Goal: Complete application form: Complete application form

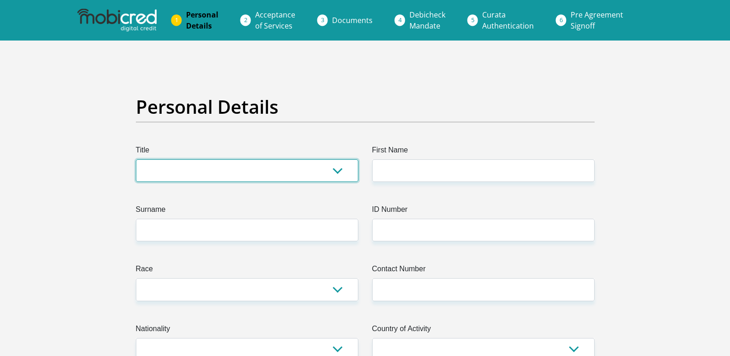
drag, startPoint x: 0, startPoint y: 0, endPoint x: 217, endPoint y: 167, distance: 274.0
click at [217, 167] on select "Mr Ms Mrs Dr [PERSON_NAME]" at bounding box center [247, 170] width 222 height 23
select select "Mr"
click at [136, 159] on select "Mr Ms Mrs Dr [PERSON_NAME]" at bounding box center [247, 170] width 222 height 23
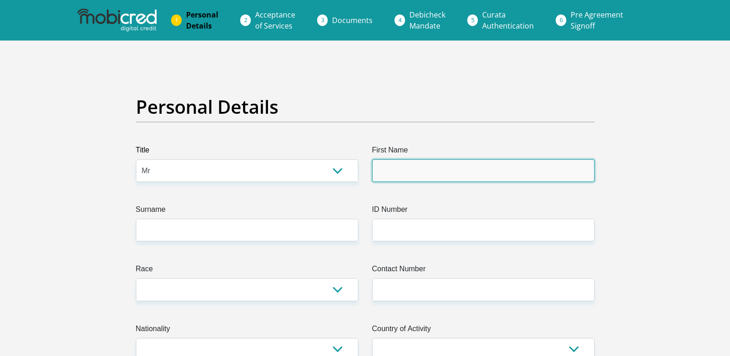
click at [429, 173] on input "First Name" at bounding box center [483, 170] width 222 height 23
type input "[PERSON_NAME]"
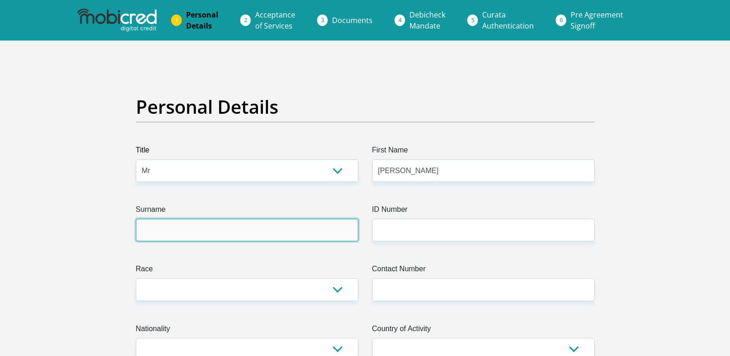
type input "Mapuroma"
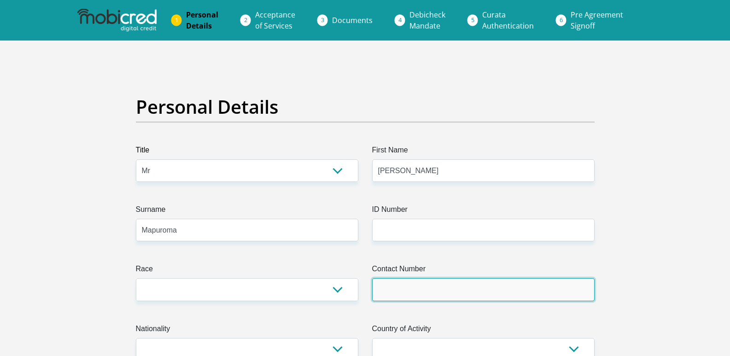
type input "0743655248"
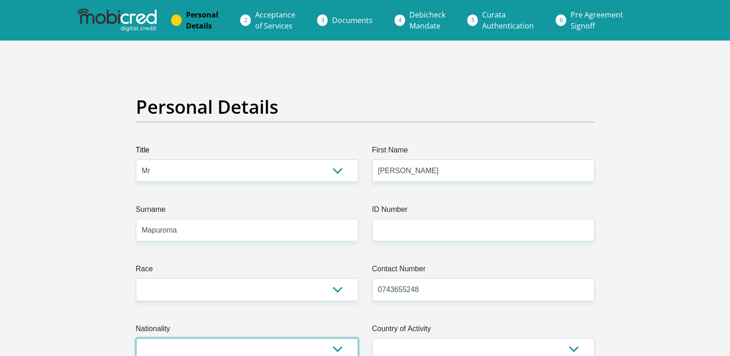
select select "ZAF"
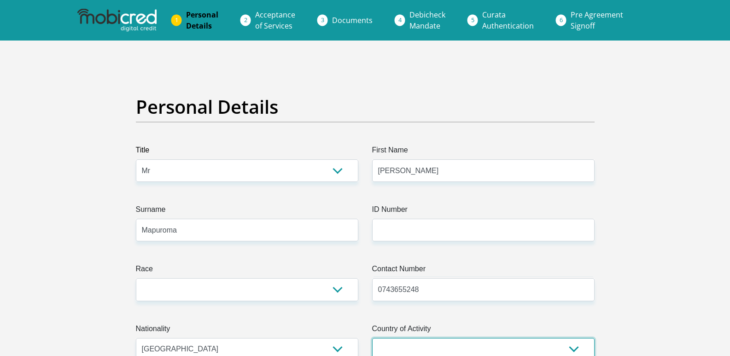
select select "ZAF"
type input "[STREET_ADDRESS]"
type input "Alberton"
type input "1455"
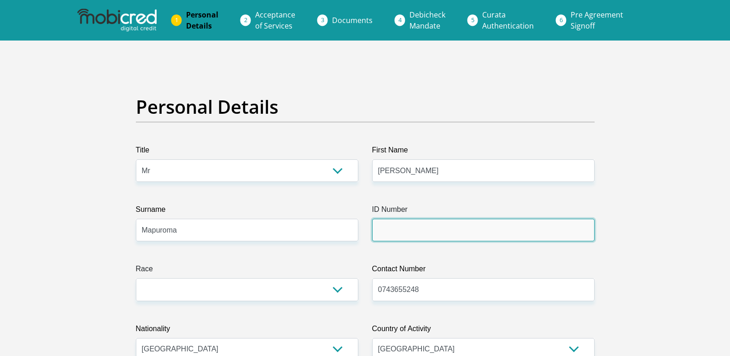
click at [404, 234] on input "ID Number" at bounding box center [483, 230] width 222 height 23
type input "8905075499089"
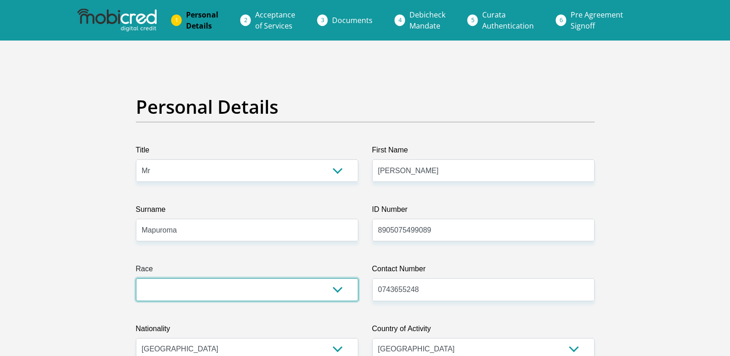
click at [340, 290] on select "Black Coloured Indian White Other" at bounding box center [247, 289] width 222 height 23
select select "1"
click at [136, 278] on select "Black Coloured Indian White Other" at bounding box center [247, 289] width 222 height 23
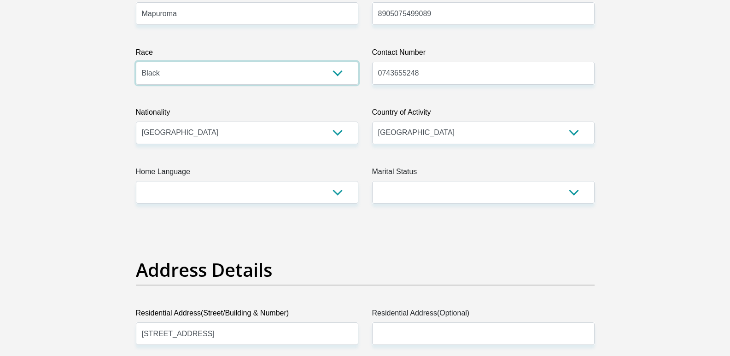
scroll to position [230, 0]
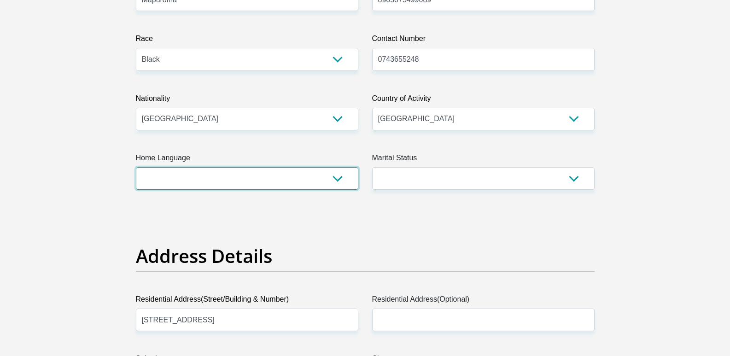
click at [336, 176] on select "Afrikaans English Sepedi South Ndebele Southern Sotho Swati Tsonga Tswana Venda…" at bounding box center [247, 178] width 222 height 23
select select "eng"
click at [136, 167] on select "Afrikaans English Sepedi South Ndebele Southern Sotho Swati Tsonga Tswana Venda…" at bounding box center [247, 178] width 222 height 23
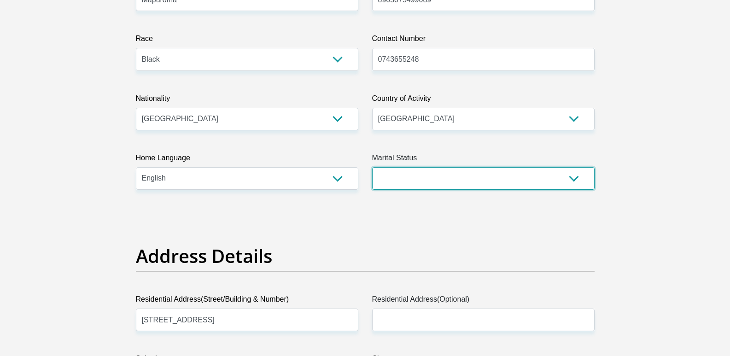
click at [418, 174] on select "Married ANC Single Divorced Widowed Married COP or Customary Law" at bounding box center [483, 178] width 222 height 23
select select "2"
click at [372, 167] on select "Married ANC Single Divorced Widowed Married COP or Customary Law" at bounding box center [483, 178] width 222 height 23
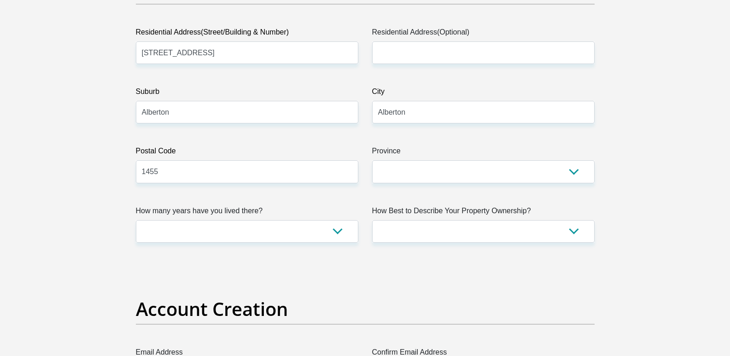
scroll to position [507, 0]
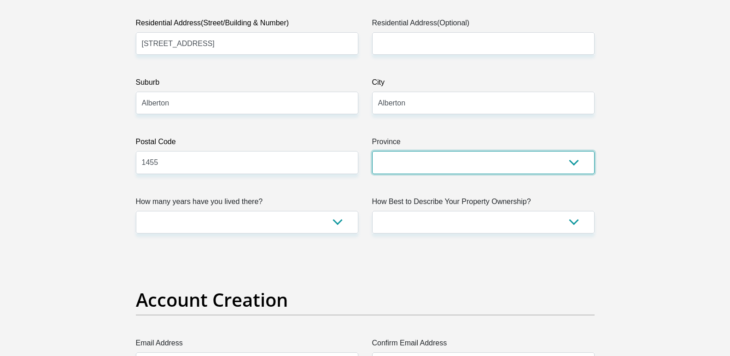
click at [473, 161] on select "Eastern Cape Free State [GEOGRAPHIC_DATA] [GEOGRAPHIC_DATA][DATE] [GEOGRAPHIC_D…" at bounding box center [483, 162] width 222 height 23
select select "Gauteng"
click at [372, 151] on select "Eastern Cape Free State [GEOGRAPHIC_DATA] [GEOGRAPHIC_DATA][DATE] [GEOGRAPHIC_D…" at bounding box center [483, 162] width 222 height 23
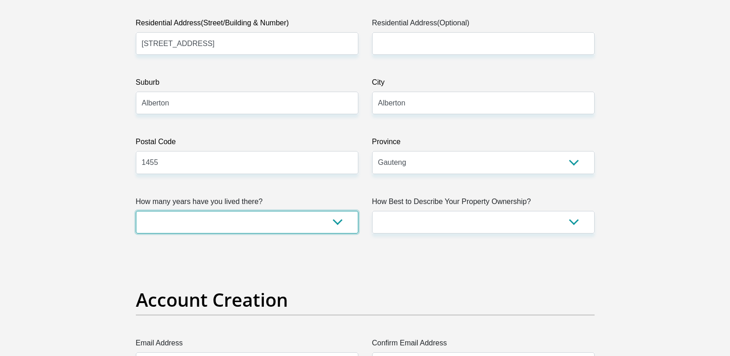
click at [342, 219] on select "less than 1 year 1-3 years 3-5 years 5+ years" at bounding box center [247, 222] width 222 height 23
select select "2"
click at [136, 211] on select "less than 1 year 1-3 years 3-5 years 5+ years" at bounding box center [247, 222] width 222 height 23
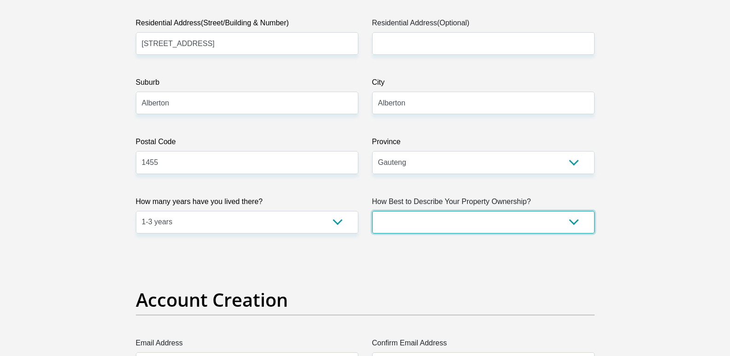
click at [574, 224] on select "Owned Rented Family Owned Company Dwelling" at bounding box center [483, 222] width 222 height 23
select select "parents"
click at [372, 211] on select "Owned Rented Family Owned Company Dwelling" at bounding box center [483, 222] width 222 height 23
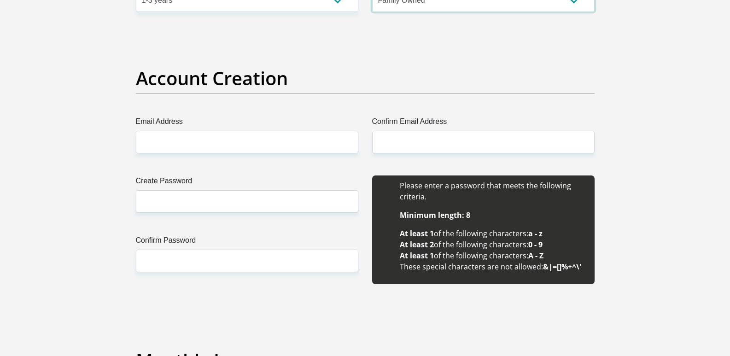
scroll to position [737, 0]
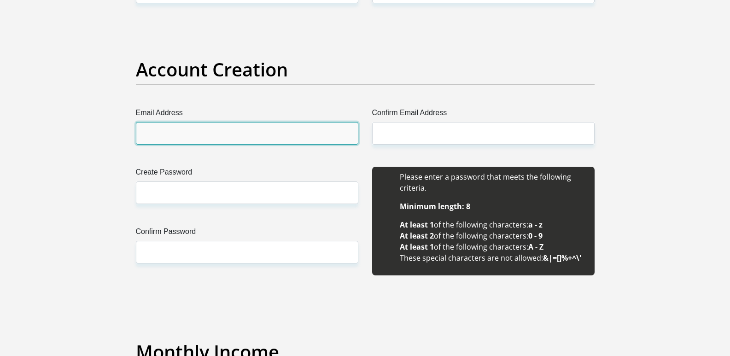
click at [207, 128] on input "Email Address" at bounding box center [247, 133] width 222 height 23
type input "[EMAIL_ADDRESS][DOMAIN_NAME]"
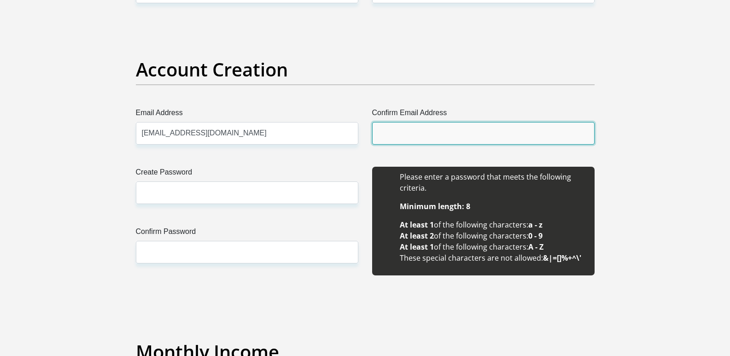
type input "[EMAIL_ADDRESS][DOMAIN_NAME]"
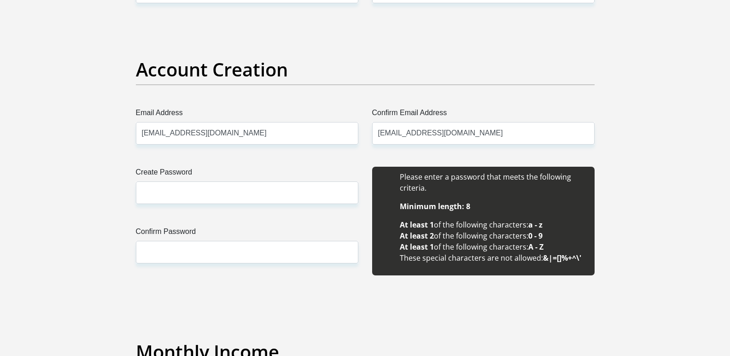
type input "[PERSON_NAME]"
type input "Mapuroma"
type input "0743655248"
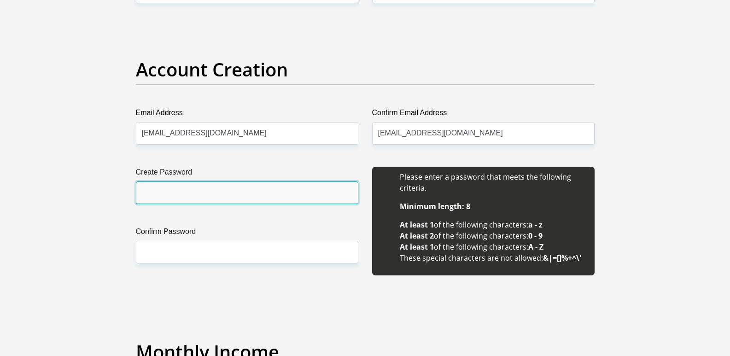
click at [208, 190] on input "Create Password" at bounding box center [247, 192] width 222 height 23
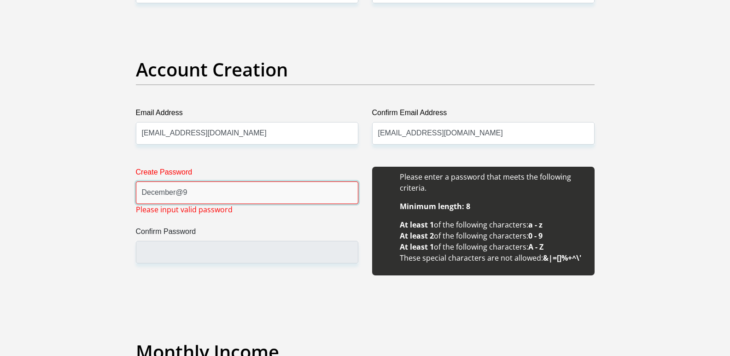
drag, startPoint x: 207, startPoint y: 189, endPoint x: 103, endPoint y: 194, distance: 103.7
type input "Dec@09"
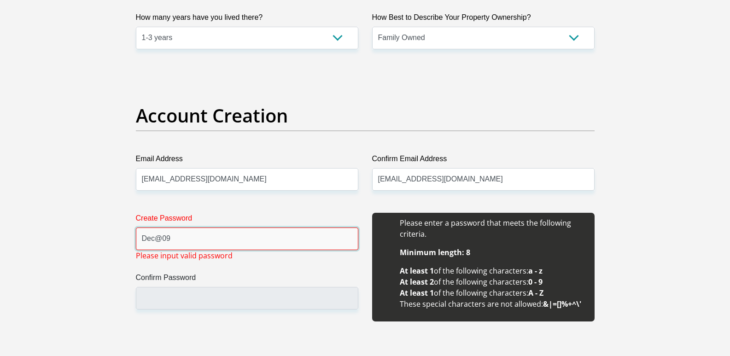
drag, startPoint x: 175, startPoint y: 238, endPoint x: 84, endPoint y: 223, distance: 91.8
type input "D"
type input "M"
type input "7May1989"
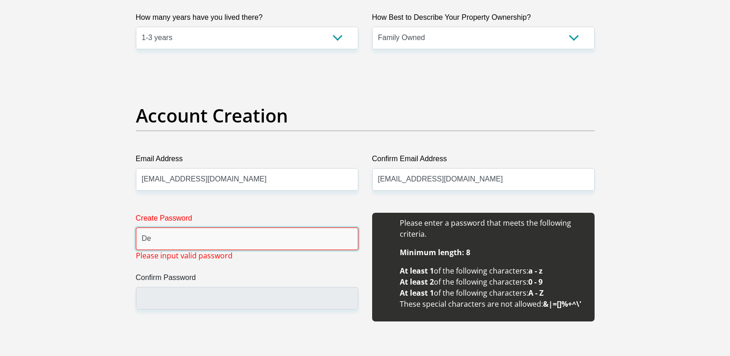
type input "D"
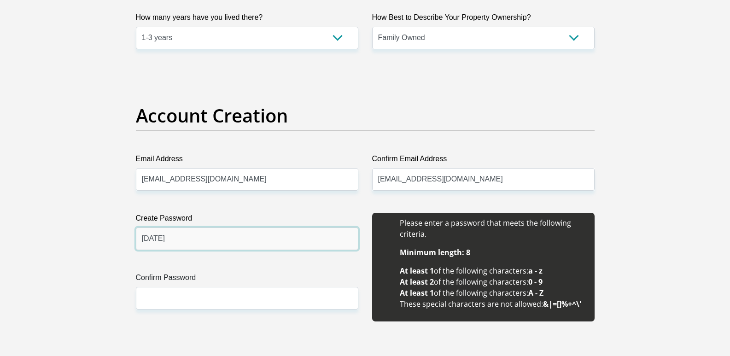
type input "[DATE]"
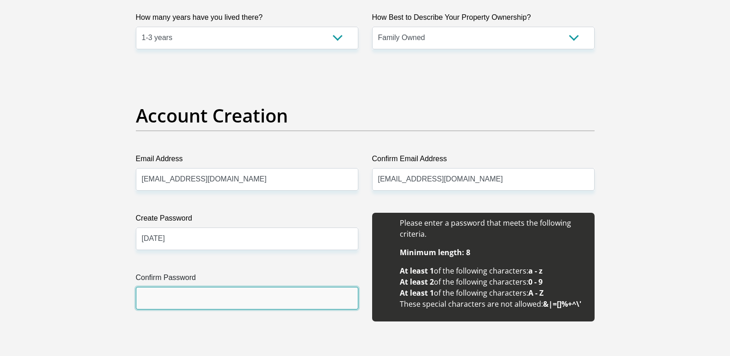
click at [249, 290] on input "Confirm Password" at bounding box center [247, 298] width 222 height 23
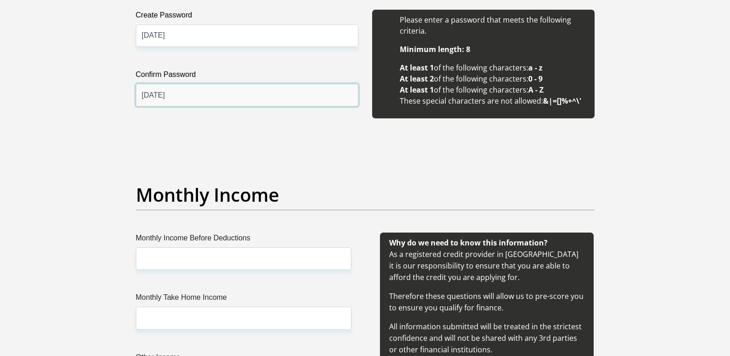
scroll to position [921, 0]
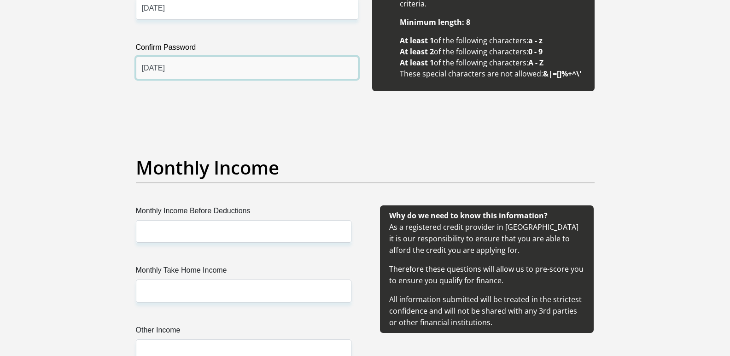
type input "[DATE]"
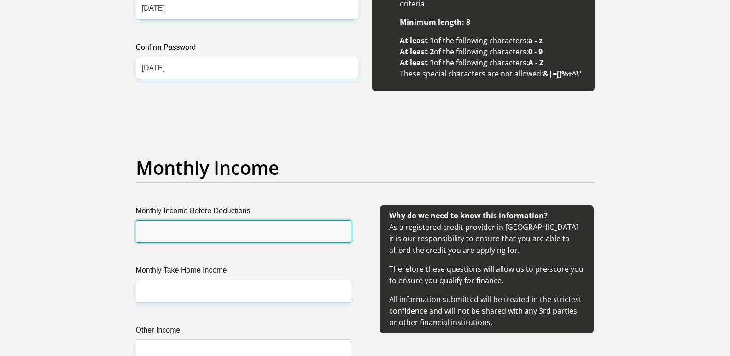
click at [220, 235] on input "Monthly Income Before Deductions" at bounding box center [244, 231] width 216 height 23
type input "8739"
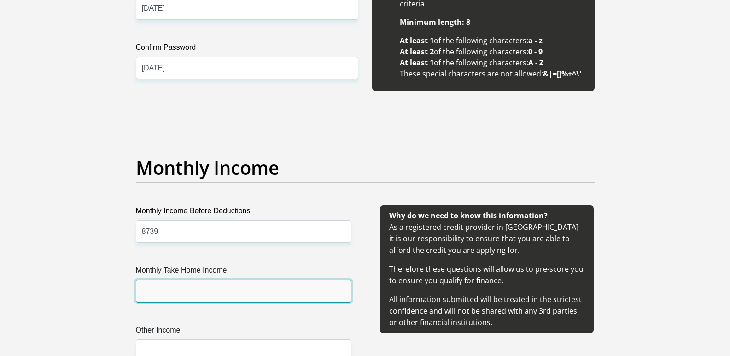
click at [195, 288] on input "Monthly Take Home Income" at bounding box center [244, 291] width 216 height 23
type input "8293"
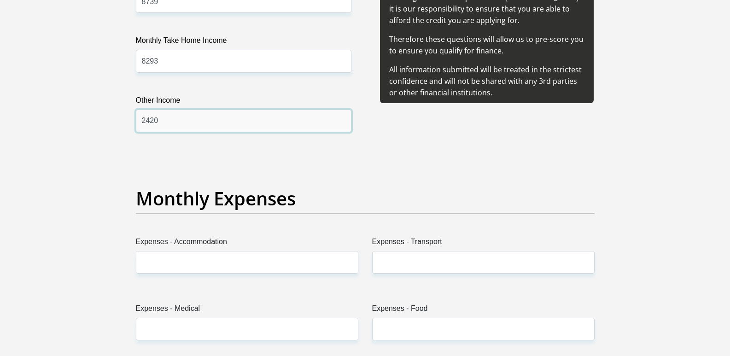
scroll to position [1203, 0]
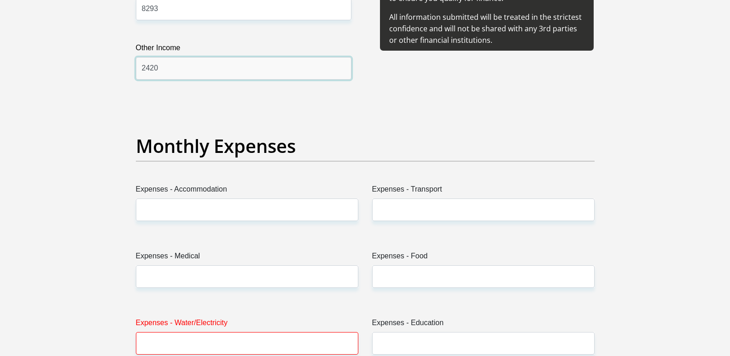
type input "2420"
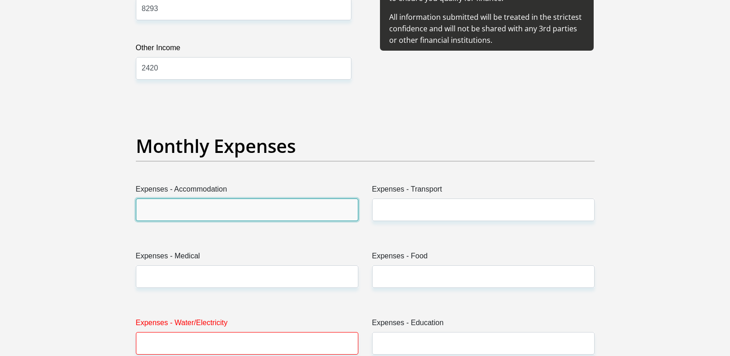
click at [225, 205] on input "Expenses - Accommodation" at bounding box center [247, 210] width 222 height 23
type input "0"
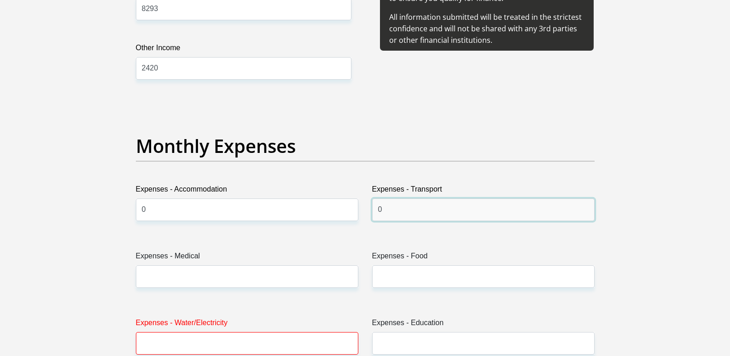
type input "0"
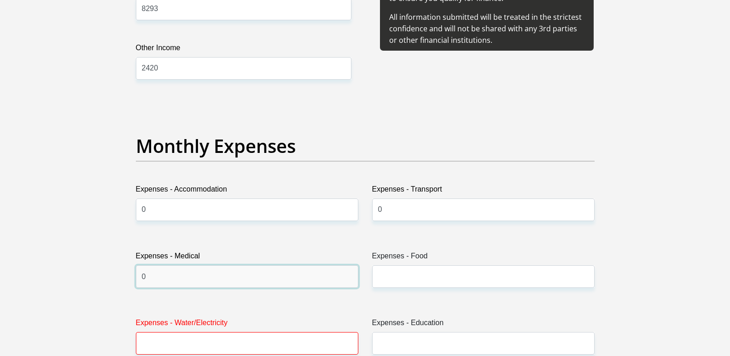
type input "0"
type input "2000"
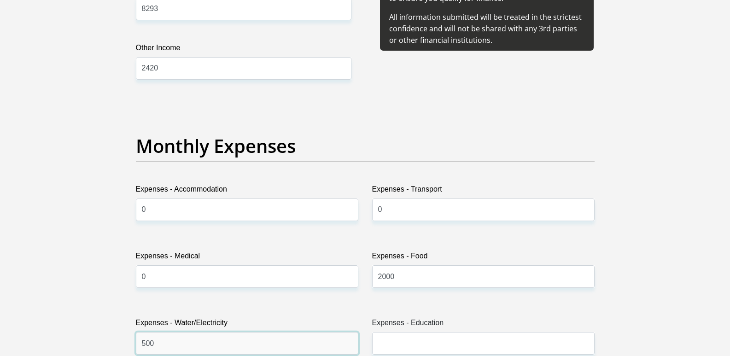
type input "500"
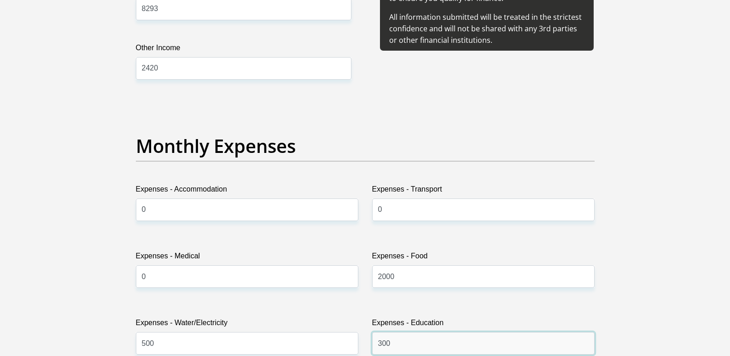
type input "300"
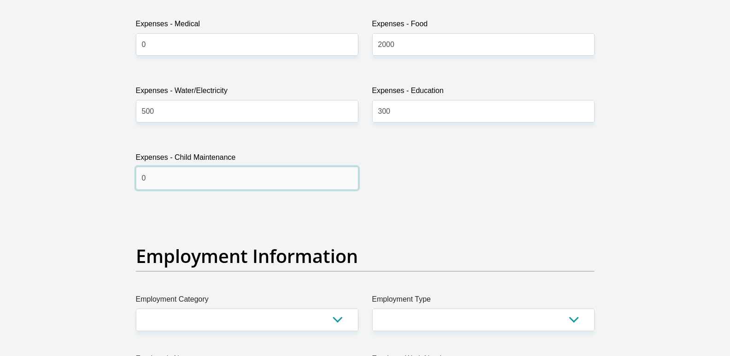
type input "0"
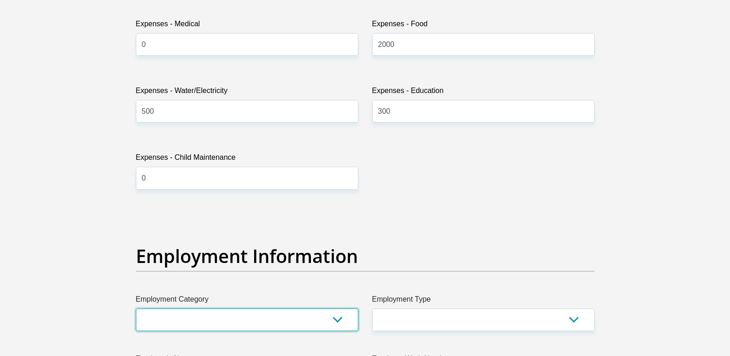
click at [339, 318] on select "AGRICULTURE ALCOHOL & TOBACCO CONSTRUCTION MATERIALS METALLURGY EQUIPMENT FOR R…" at bounding box center [247, 320] width 222 height 23
select select "6"
click at [136, 309] on select "AGRICULTURE ALCOHOL & TOBACCO CONSTRUCTION MATERIALS METALLURGY EQUIPMENT FOR R…" at bounding box center [247, 320] width 222 height 23
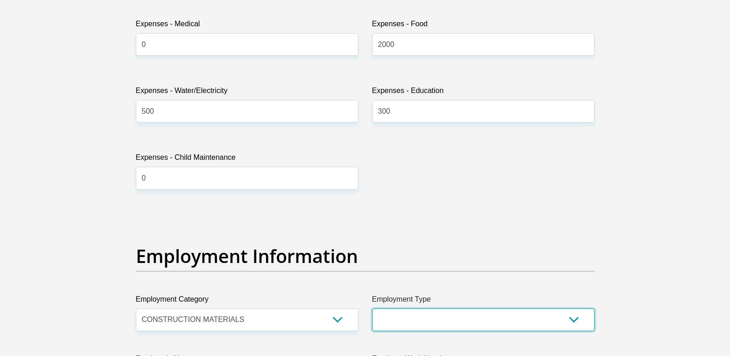
click at [436, 309] on select "College/Lecturer Craft Seller Creative Driver Executive Farmer Forces - Non Com…" at bounding box center [483, 320] width 222 height 23
select select "Semi-Professional Worker"
click at [372, 309] on select "College/Lecturer Craft Seller Creative Driver Executive Farmer Forces - Non Com…" at bounding box center [483, 320] width 222 height 23
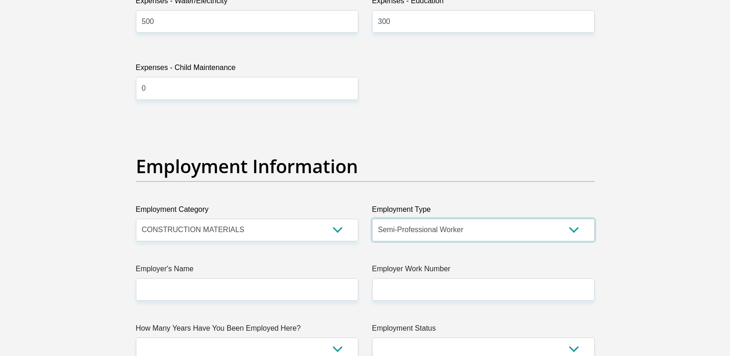
scroll to position [1758, 0]
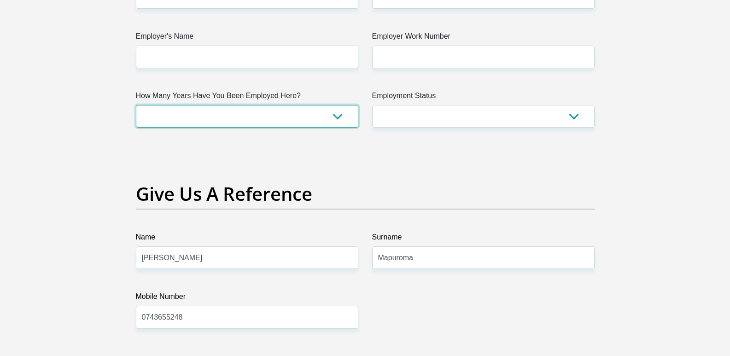
click at [220, 120] on select "less than 1 year 1-3 years 3-5 years 5+ years" at bounding box center [247, 116] width 222 height 23
select select "24"
click at [136, 105] on select "less than 1 year 1-3 years 3-5 years 5+ years" at bounding box center [247, 116] width 222 height 23
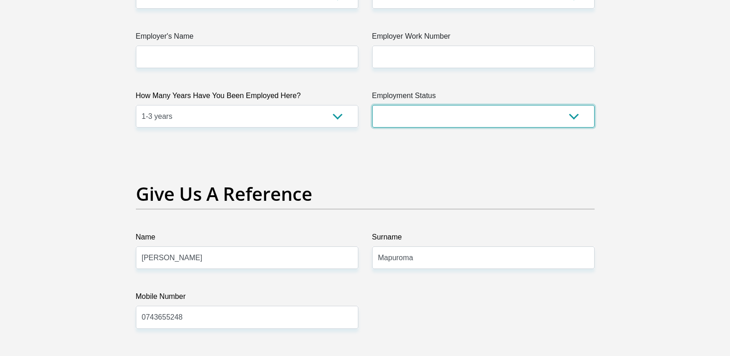
click at [514, 116] on select "Permanent/Full-time Part-time/Casual [DEMOGRAPHIC_DATA] Worker Self-Employed Ho…" at bounding box center [483, 116] width 222 height 23
select select "1"
click at [372, 105] on select "Permanent/Full-time Part-time/Casual [DEMOGRAPHIC_DATA] Worker Self-Employed Ho…" at bounding box center [483, 116] width 222 height 23
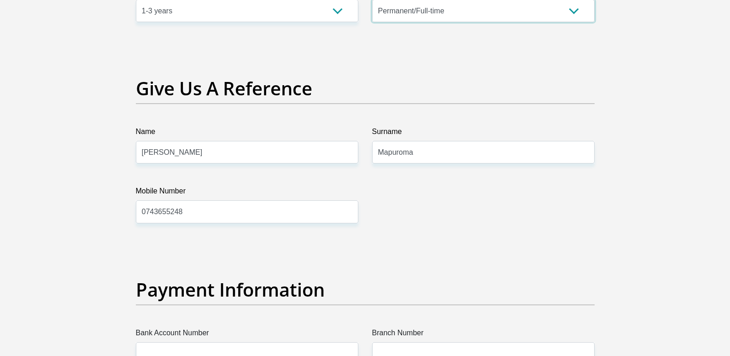
scroll to position [1942, 0]
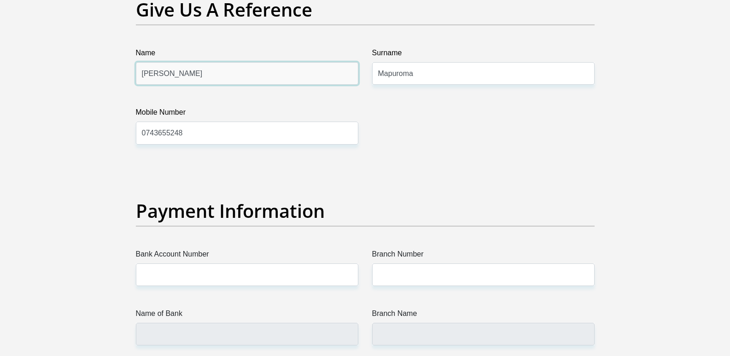
click at [221, 69] on input "[PERSON_NAME]" at bounding box center [247, 73] width 222 height 23
type input "Godfre"
type input "[PERSON_NAME]"
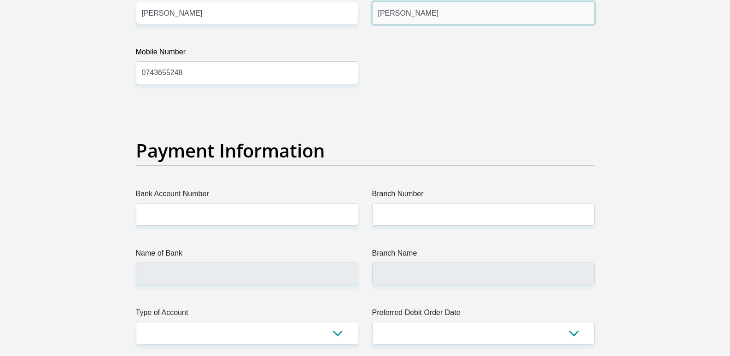
scroll to position [1988, 0]
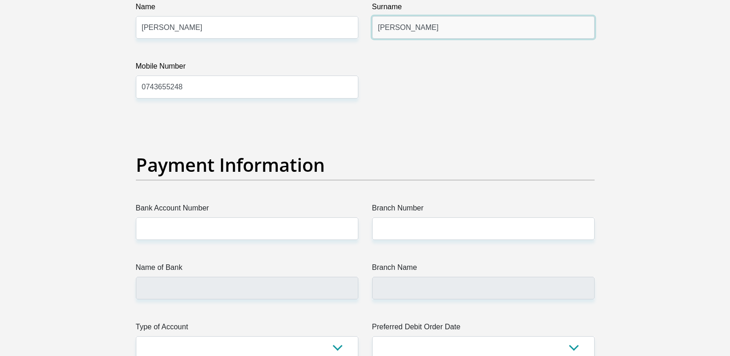
type input "[PERSON_NAME]"
drag, startPoint x: 189, startPoint y: 91, endPoint x: 70, endPoint y: 85, distance: 119.5
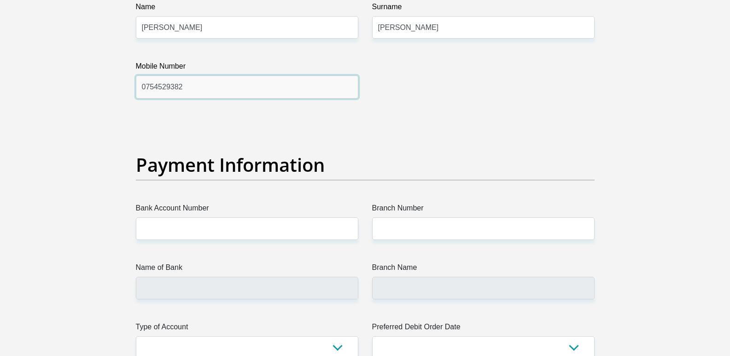
type input "0754529382"
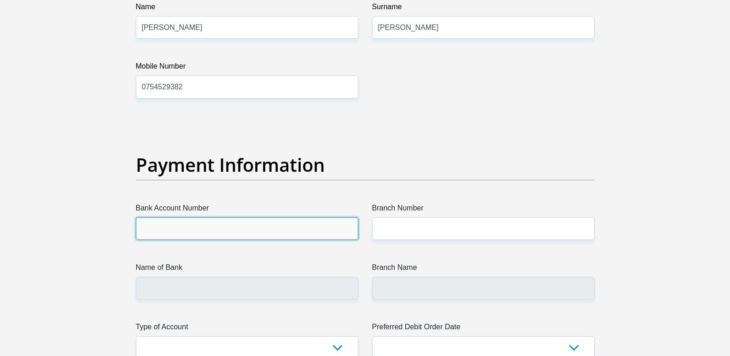
click at [210, 226] on input "Bank Account Number" at bounding box center [247, 228] width 222 height 23
type input "African Bank"
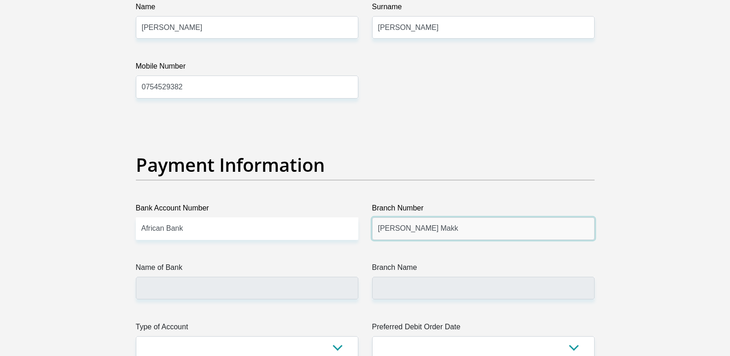
type input "Sam Ntuli Makk"
drag, startPoint x: 210, startPoint y: 226, endPoint x: 111, endPoint y: 225, distance: 98.1
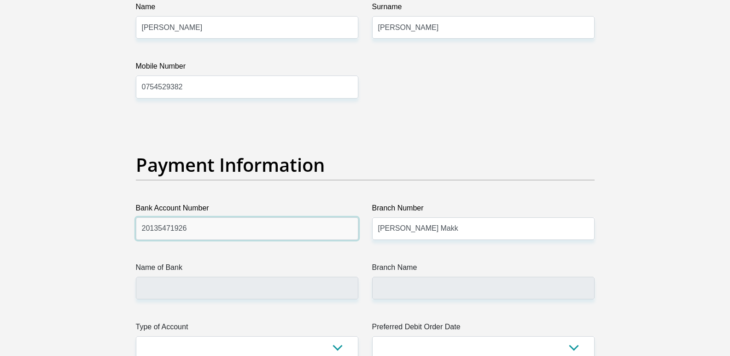
type input "20135471926"
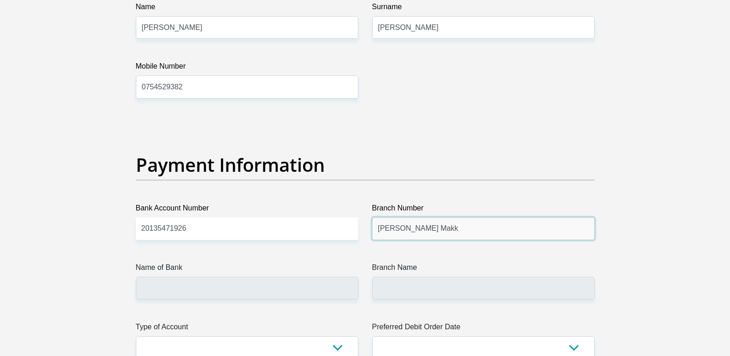
drag, startPoint x: 441, startPoint y: 231, endPoint x: 348, endPoint y: 234, distance: 93.1
type input "430000"
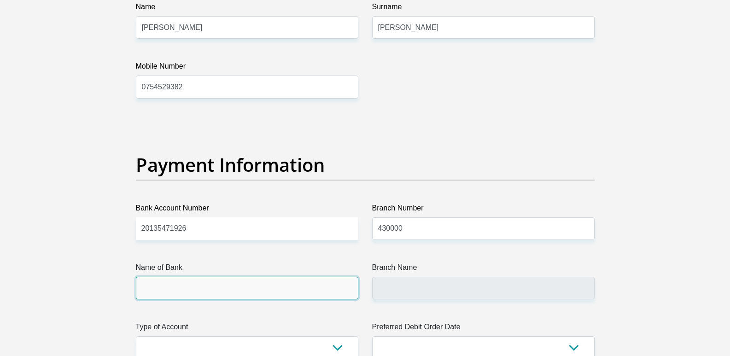
click at [192, 286] on input "Name of Bank" at bounding box center [247, 288] width 222 height 23
type input "AFRICAN BANK"
type input "HEAD OFFICE"
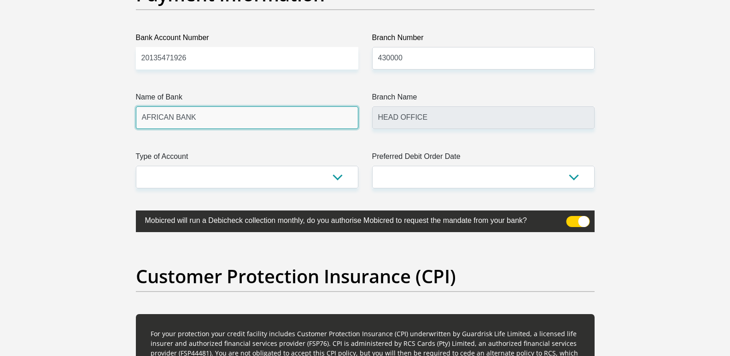
scroll to position [2023, 0]
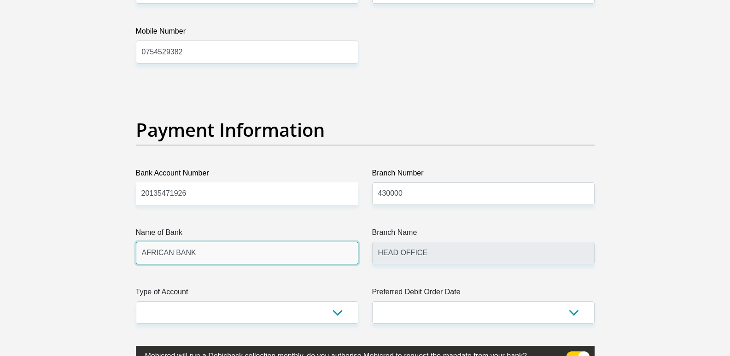
drag, startPoint x: 199, startPoint y: 253, endPoint x: 92, endPoint y: 242, distance: 108.4
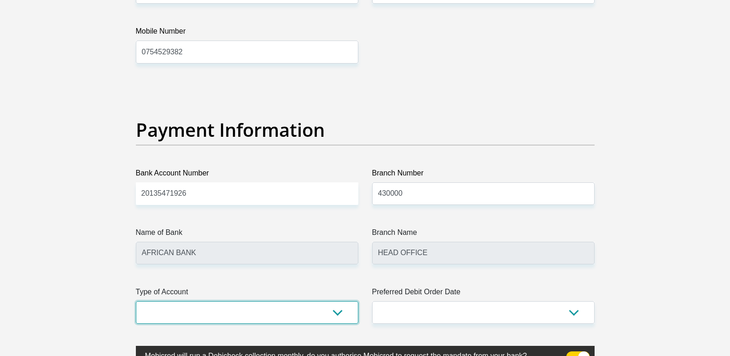
select select "CUR"
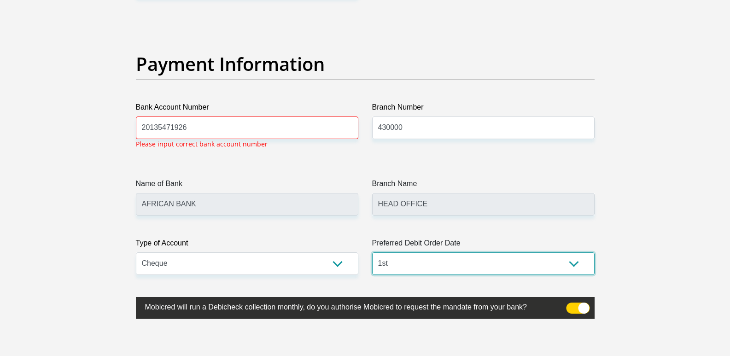
scroll to position [2090, 0]
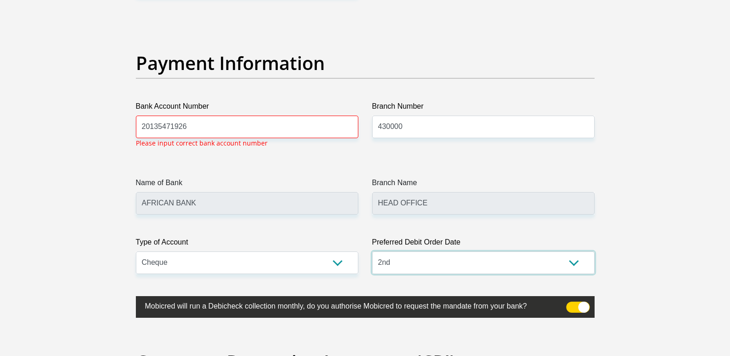
select select "1"
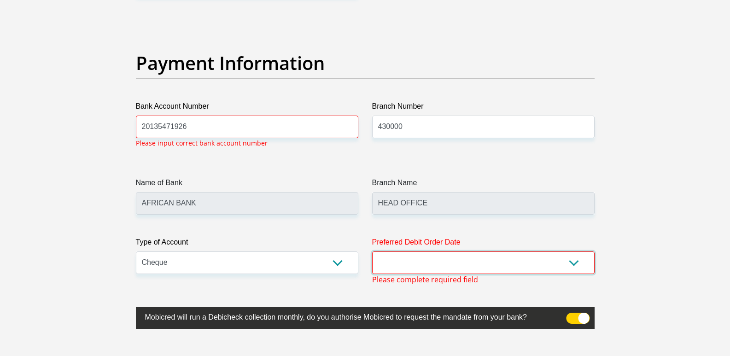
click at [579, 257] on select "1st 2nd 3rd 4th 5th 7th 18th 19th 20th 21st 22nd 23rd 24th 25th 26th 27th 28th …" at bounding box center [483, 262] width 222 height 23
select select "30"
click at [372, 251] on select "1st 2nd 3rd 4th 5th 7th 18th 19th 20th 21st 22nd 23rd 24th 25th 26th 27th 28th …" at bounding box center [483, 262] width 222 height 23
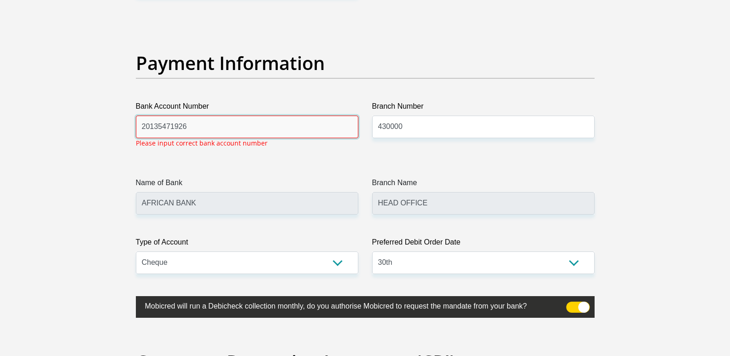
click at [199, 119] on input "20135471926" at bounding box center [247, 127] width 222 height 23
drag, startPoint x: 175, startPoint y: 126, endPoint x: 143, endPoint y: 125, distance: 32.7
click at [143, 125] on input "20135471926" at bounding box center [247, 127] width 222 height 23
paste input "47173916"
click at [448, 121] on input "430000" at bounding box center [483, 127] width 222 height 23
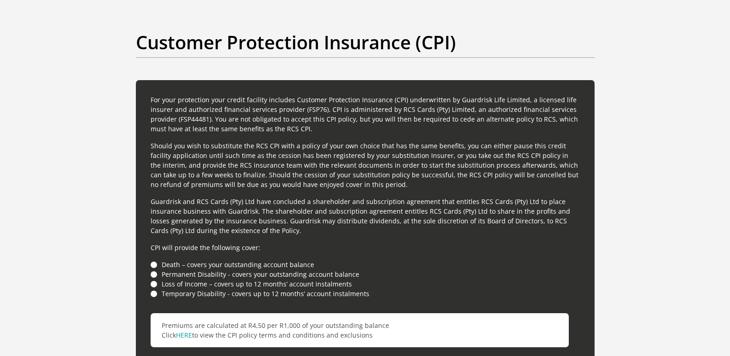
scroll to position [2456, 0]
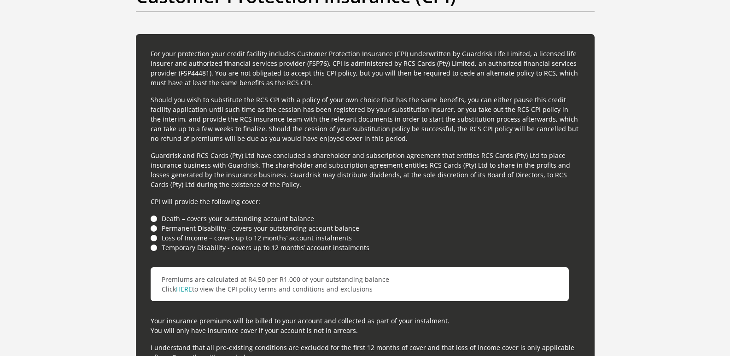
click at [153, 218] on li "Death – covers your outstanding account balance" at bounding box center [365, 219] width 429 height 10
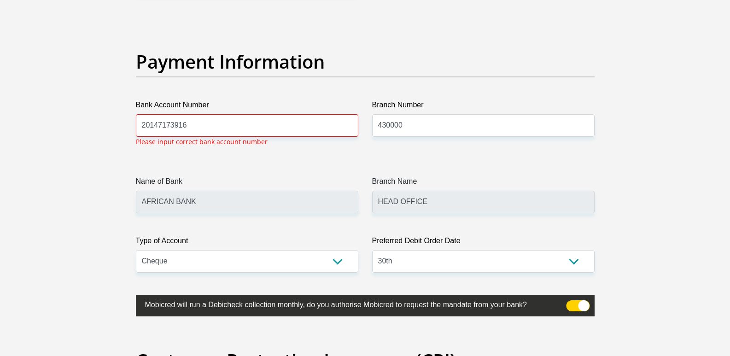
scroll to position [2090, 0]
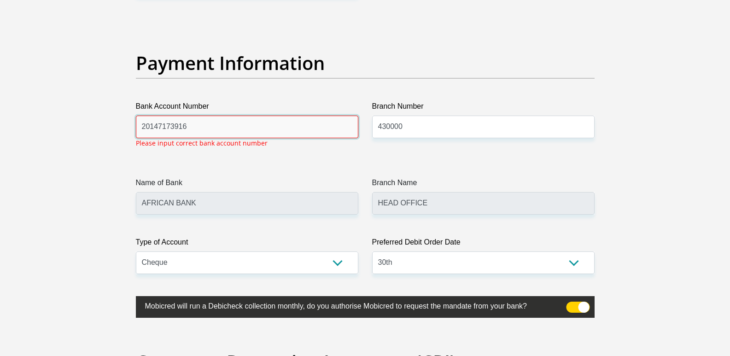
click at [212, 129] on input "20147173916" at bounding box center [247, 127] width 222 height 23
drag, startPoint x: 189, startPoint y: 128, endPoint x: 116, endPoint y: 123, distance: 72.9
drag, startPoint x: 260, startPoint y: 141, endPoint x: 252, endPoint y: 132, distance: 12.1
click at [249, 129] on input "20147173916" at bounding box center [247, 127] width 222 height 23
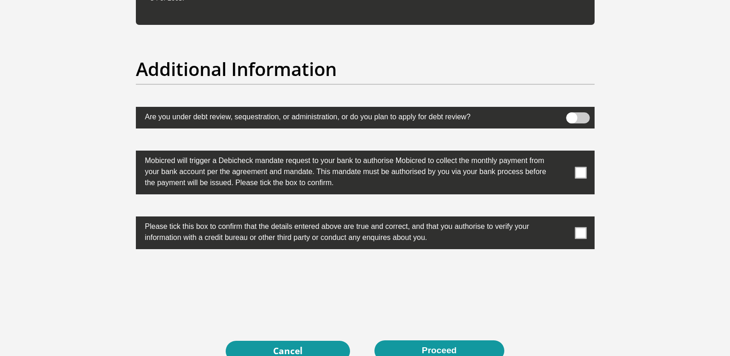
scroll to position [2827, 0]
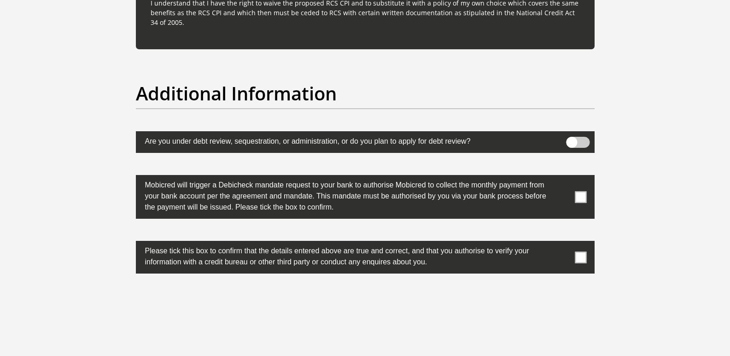
click at [580, 197] on span at bounding box center [581, 197] width 12 height 12
click at [562, 177] on input "checkbox" at bounding box center [562, 177] width 0 height 0
click at [580, 256] on span at bounding box center [581, 257] width 12 height 12
click at [562, 243] on input "checkbox" at bounding box center [562, 243] width 0 height 0
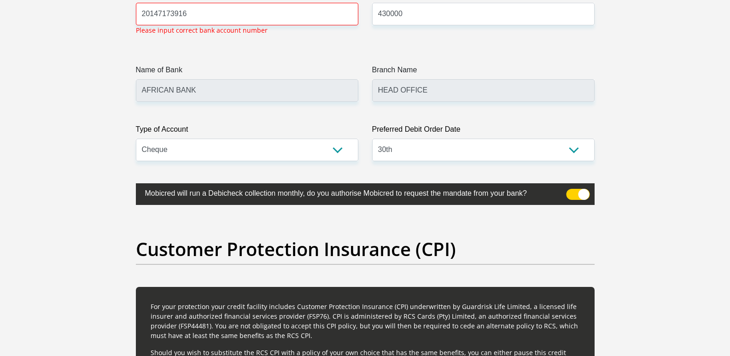
scroll to position [2044, 0]
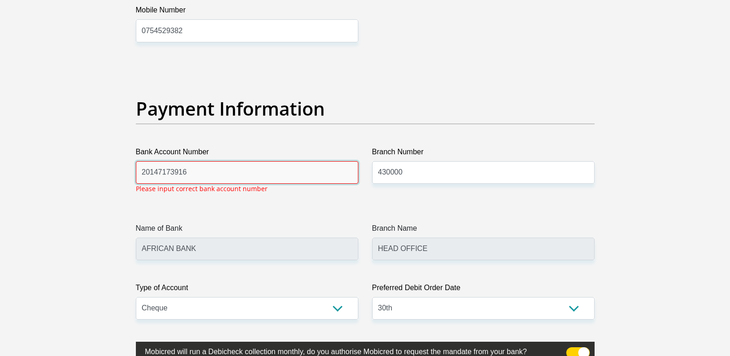
drag, startPoint x: 146, startPoint y: 171, endPoint x: 79, endPoint y: 165, distance: 67.9
paste input "51039496877"
type input "51039496877"
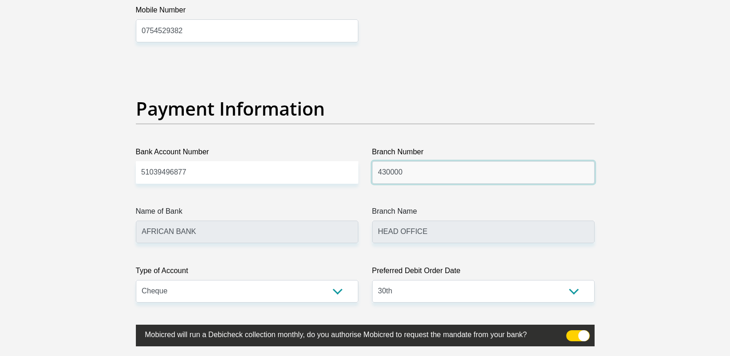
click at [418, 176] on input "430000" at bounding box center [483, 172] width 222 height 23
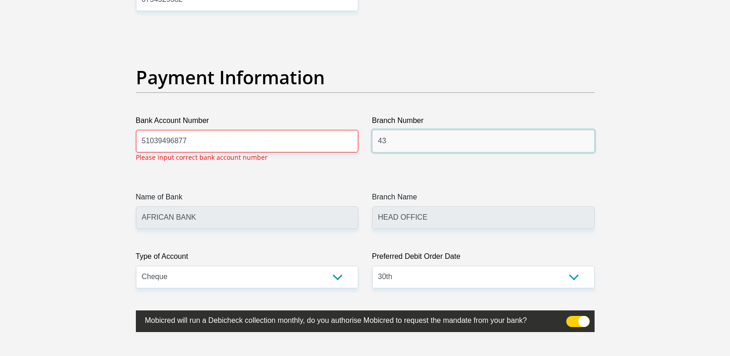
type input "4"
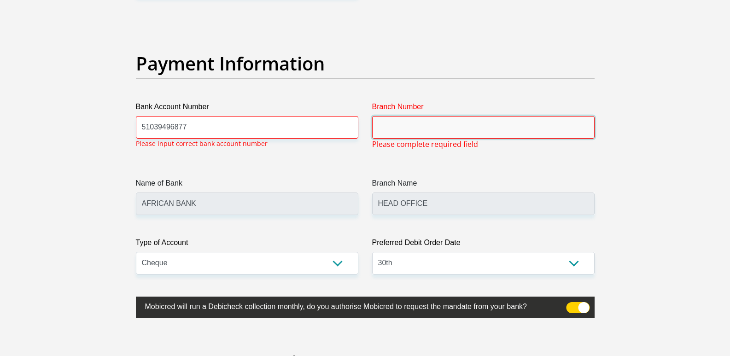
scroll to position [2090, 0]
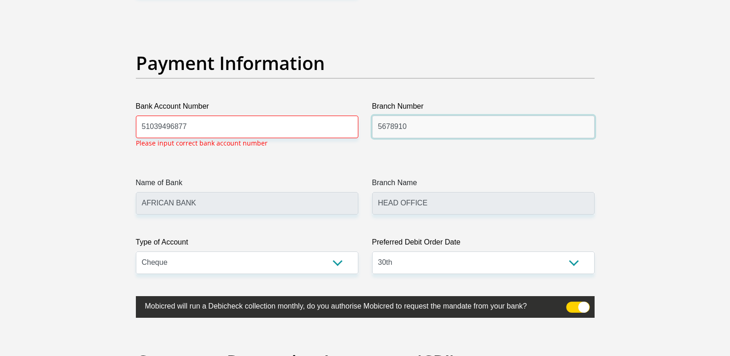
type input "5678910"
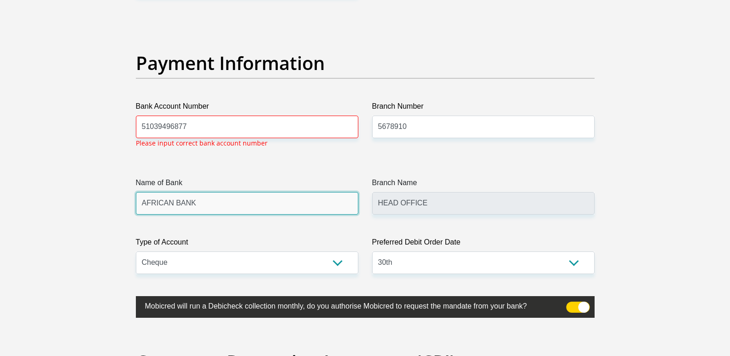
click at [218, 195] on input "AFRICAN BANK" at bounding box center [247, 203] width 222 height 23
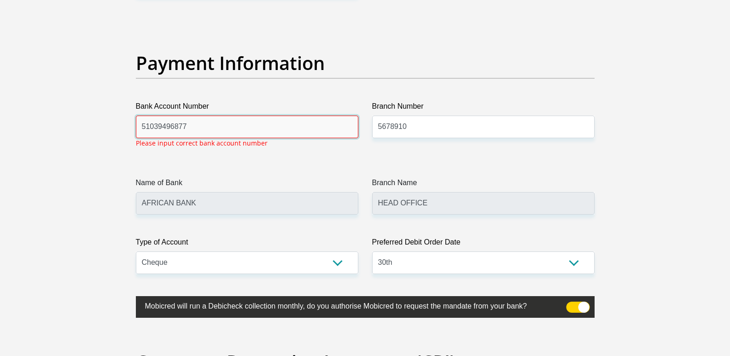
click at [175, 126] on input "51039496877" at bounding box center [247, 127] width 222 height 23
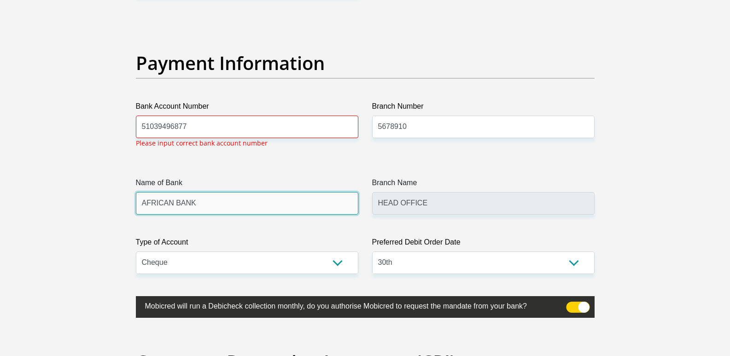
click at [196, 203] on input "AFRICAN BANK" at bounding box center [247, 203] width 222 height 23
drag, startPoint x: 199, startPoint y: 203, endPoint x: 110, endPoint y: 200, distance: 88.5
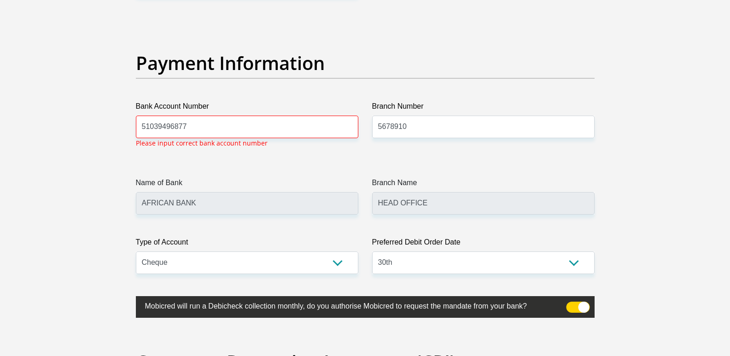
drag, startPoint x: 521, startPoint y: 93, endPoint x: 513, endPoint y: 25, distance: 68.7
click at [521, 93] on div "Payment Information" at bounding box center [365, 76] width 473 height 49
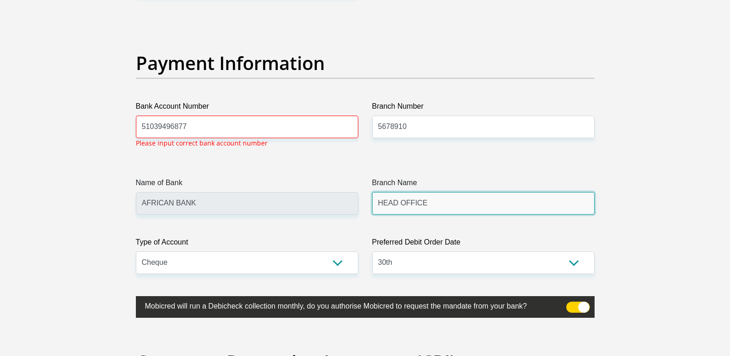
click at [423, 212] on input "HEAD OFFICE" at bounding box center [483, 203] width 222 height 23
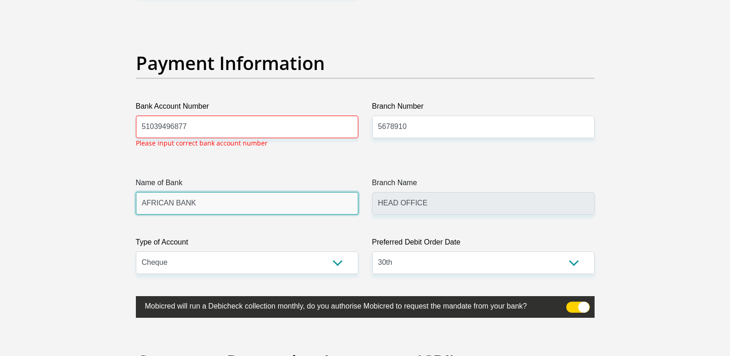
click at [221, 193] on input "AFRICAN BANK" at bounding box center [247, 203] width 222 height 23
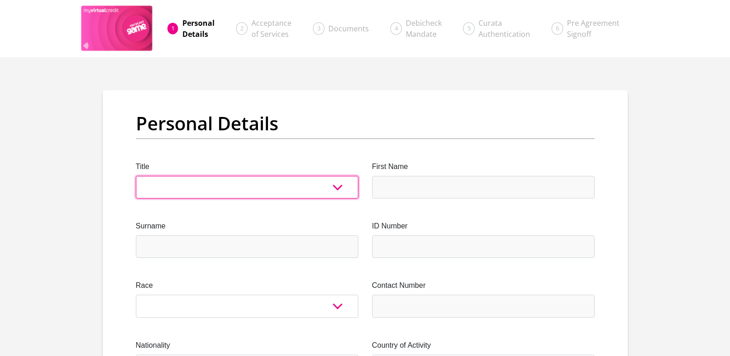
click at [244, 183] on select "Mr Ms Mrs Dr [PERSON_NAME]" at bounding box center [247, 187] width 222 height 23
select select "Mr"
click at [136, 176] on select "Mr Ms Mrs Dr [PERSON_NAME]" at bounding box center [247, 187] width 222 height 23
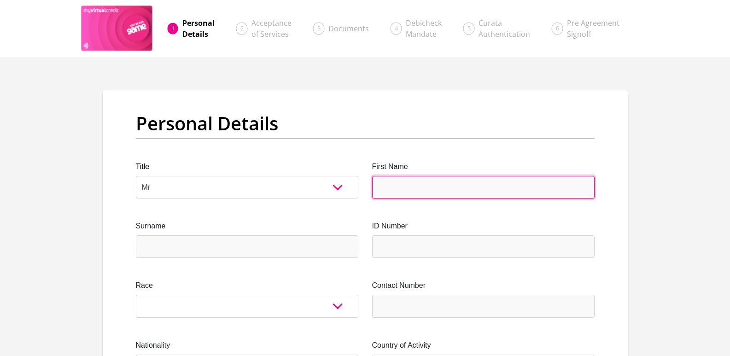
click at [495, 188] on input "First Name" at bounding box center [483, 187] width 222 height 23
type input "[PERSON_NAME]"
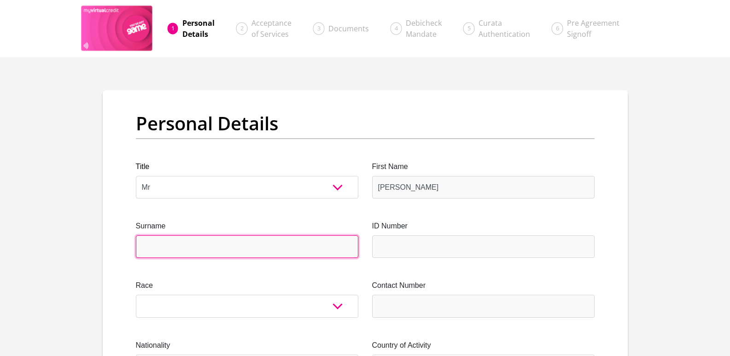
type input "Mapuroma"
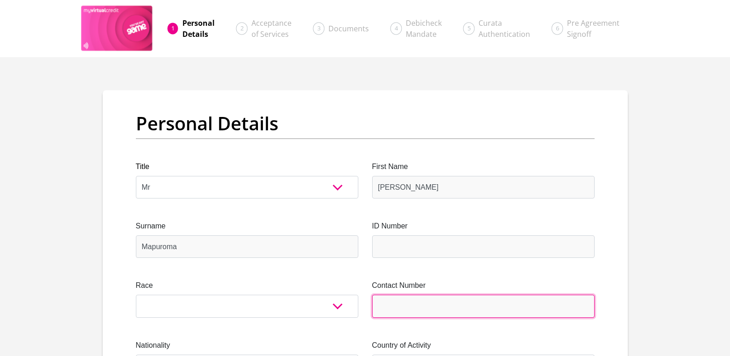
type input "0743655248"
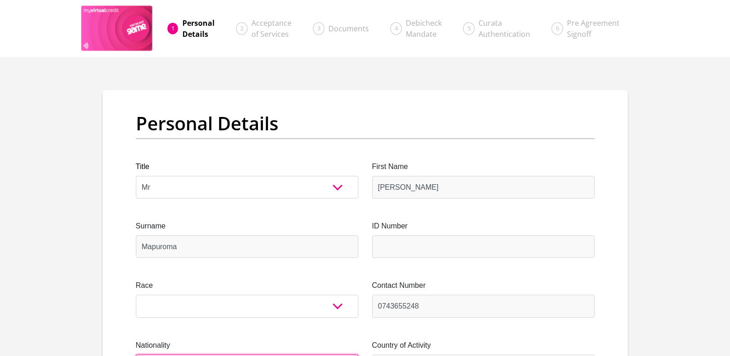
select select "ZAF"
type input "[STREET_ADDRESS]"
type input "Alberton"
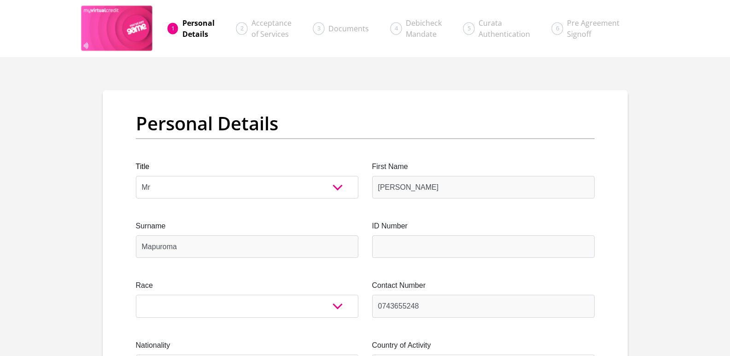
type input "1455"
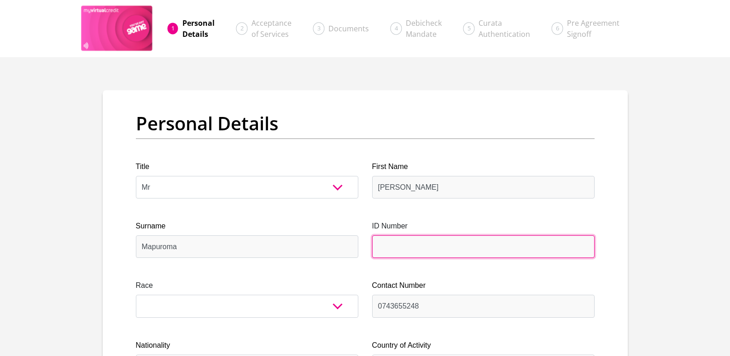
click at [432, 246] on input "ID Number" at bounding box center [483, 246] width 222 height 23
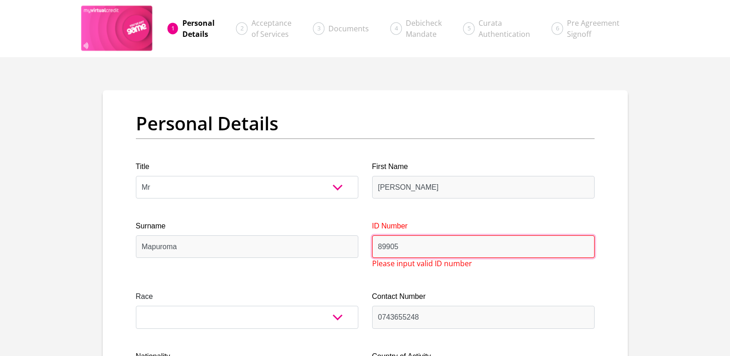
type input "899050"
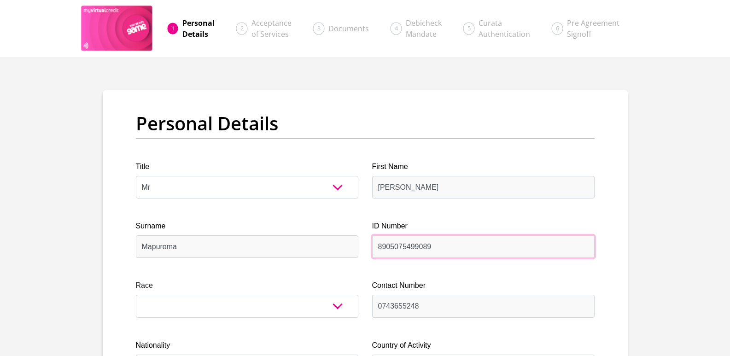
type input "8905075499089"
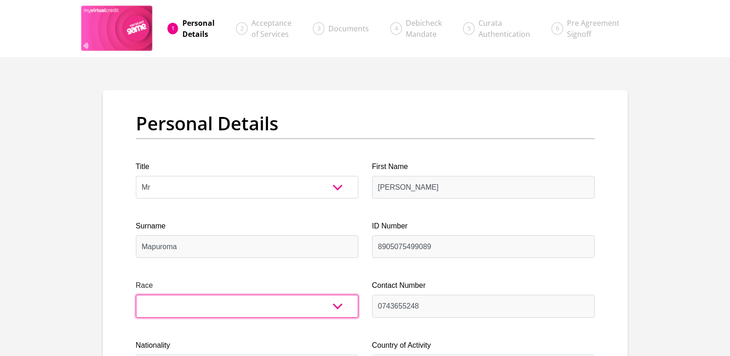
click at [221, 313] on select "Black Coloured Indian White Other" at bounding box center [247, 306] width 222 height 23
select select "1"
click at [136, 295] on select "Black Coloured Indian White Other" at bounding box center [247, 306] width 222 height 23
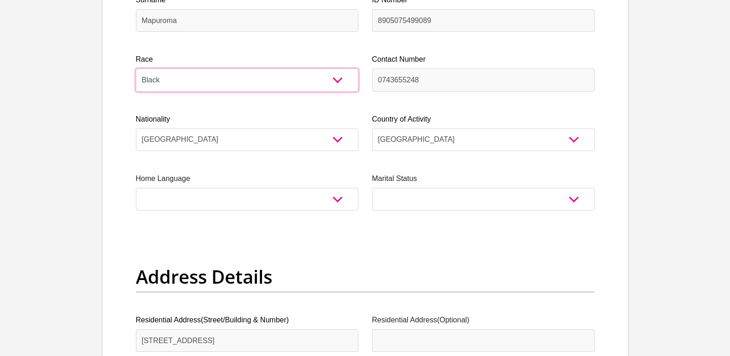
scroll to position [322, 0]
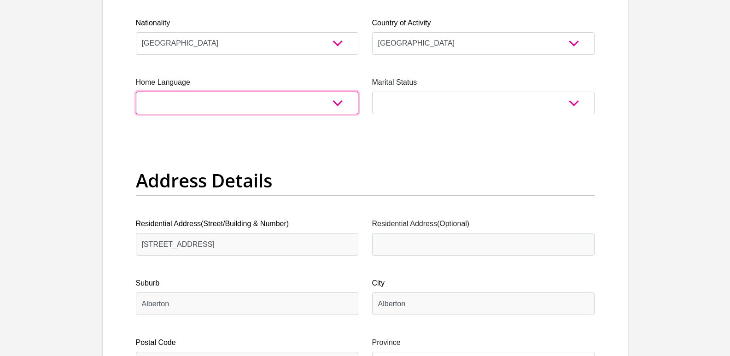
click at [257, 94] on select "Afrikaans English Sepedi South Ndebele Southern Sotho Swati Tsonga Tswana Venda…" at bounding box center [247, 103] width 222 height 23
select select "eng"
click at [136, 92] on select "Afrikaans English Sepedi South Ndebele Southern Sotho Swati Tsonga Tswana Venda…" at bounding box center [247, 103] width 222 height 23
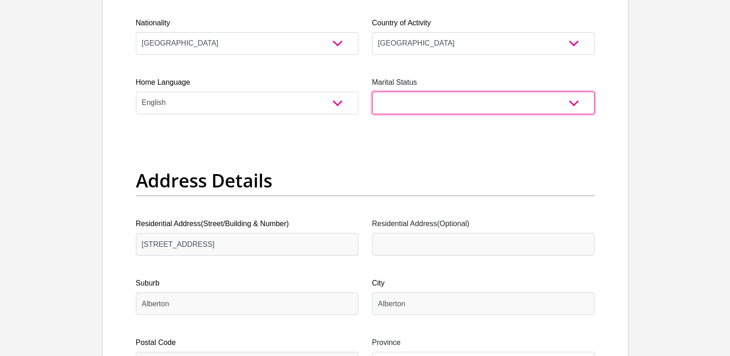
click at [426, 104] on select "Married ANC Single Divorced Widowed Married COP or Customary Law" at bounding box center [483, 103] width 222 height 23
select select "2"
click at [372, 92] on select "Married ANC Single Divorced Widowed Married COP or Customary Law" at bounding box center [483, 103] width 222 height 23
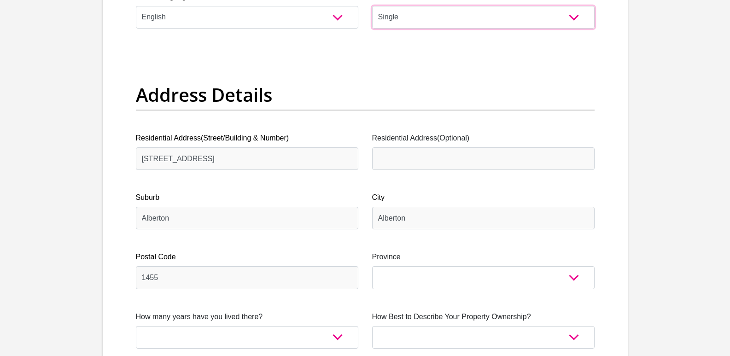
scroll to position [507, 0]
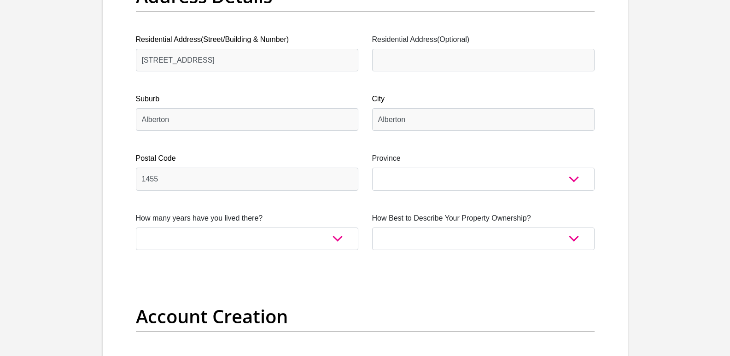
click at [441, 160] on label "Province" at bounding box center [483, 158] width 222 height 11
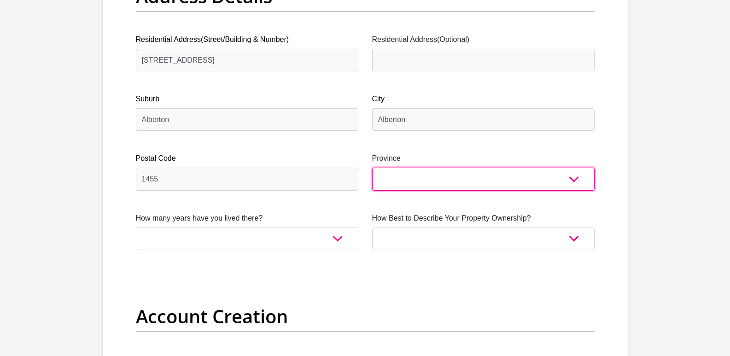
click at [441, 168] on select "Eastern Cape Free State [GEOGRAPHIC_DATA] [GEOGRAPHIC_DATA][DATE] [GEOGRAPHIC_D…" at bounding box center [483, 179] width 222 height 23
click at [443, 173] on select "Eastern Cape Free State [GEOGRAPHIC_DATA] [GEOGRAPHIC_DATA][DATE] [GEOGRAPHIC_D…" at bounding box center [483, 179] width 222 height 23
select select "Gauteng"
click at [372, 168] on select "Eastern Cape Free State [GEOGRAPHIC_DATA] [GEOGRAPHIC_DATA][DATE] [GEOGRAPHIC_D…" at bounding box center [483, 179] width 222 height 23
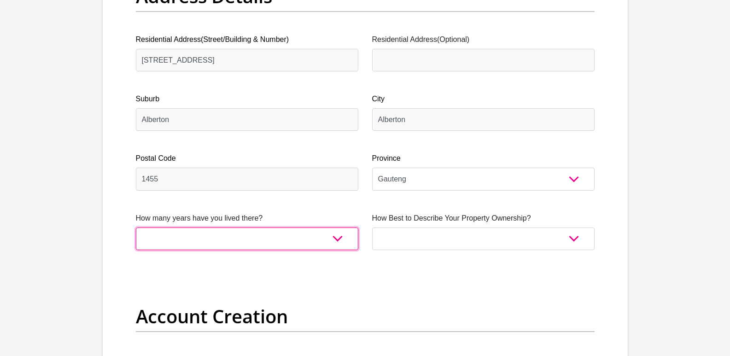
click at [245, 234] on select "less than 1 year 1-3 years 3-5 years 5+ years" at bounding box center [247, 239] width 222 height 23
select select "2"
click at [136, 228] on select "less than 1 year 1-3 years 3-5 years 5+ years" at bounding box center [247, 239] width 222 height 23
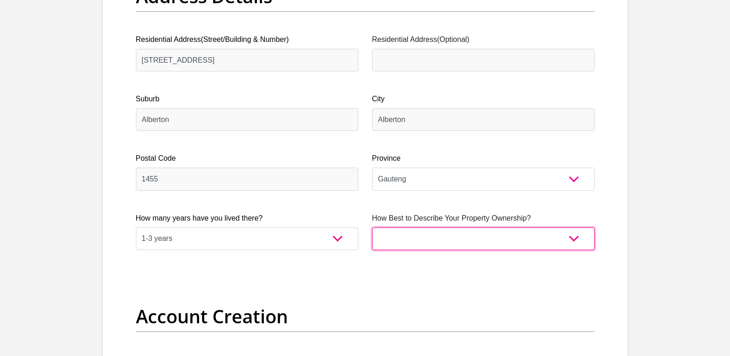
click at [446, 232] on select "Owned Rented Family Owned Company Dwelling" at bounding box center [483, 239] width 222 height 23
select select "parents"
click at [372, 228] on select "Owned Rented Family Owned Company Dwelling" at bounding box center [483, 239] width 222 height 23
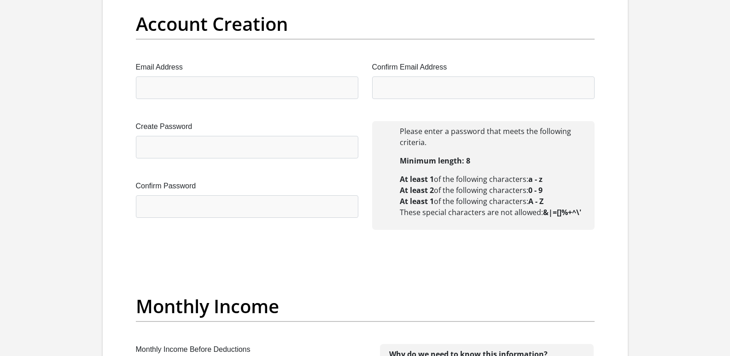
scroll to position [783, 0]
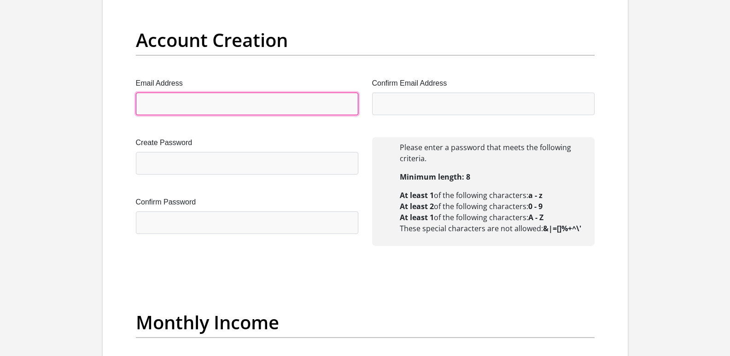
click at [241, 106] on input "Email Address" at bounding box center [247, 104] width 222 height 23
type input "[EMAIL_ADDRESS][DOMAIN_NAME]"
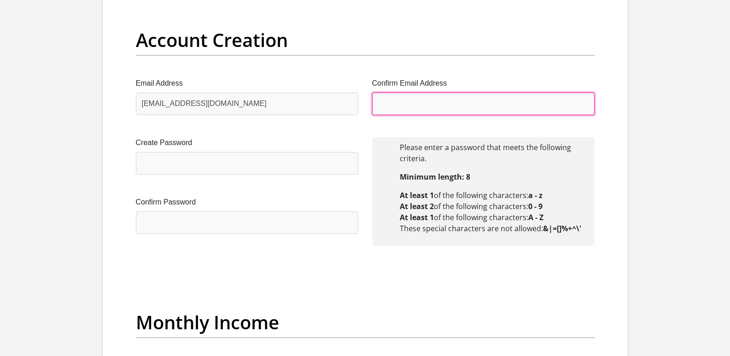
type input "[EMAIL_ADDRESS][DOMAIN_NAME]"
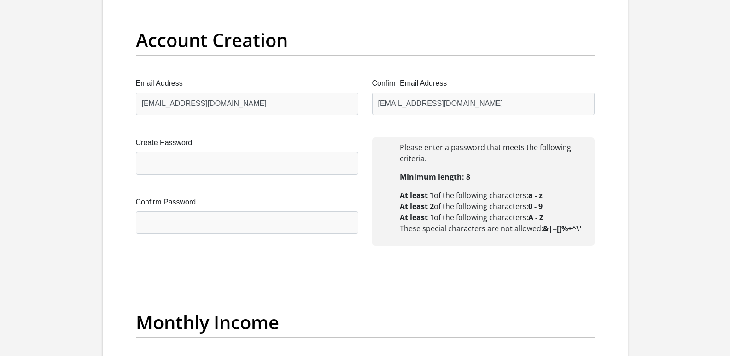
type input "[PERSON_NAME]"
type input "Mapuroma"
type input "0743655248"
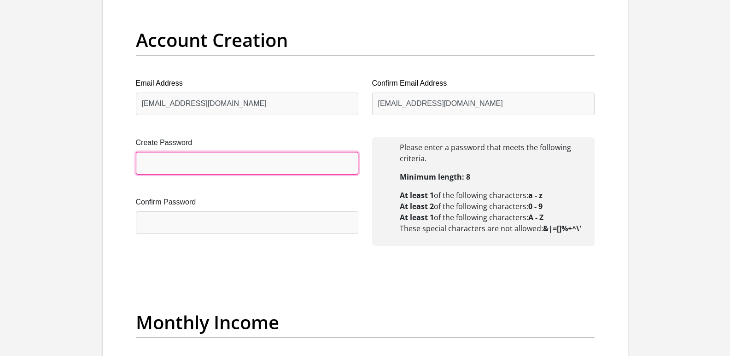
click at [231, 166] on input "Create Password" at bounding box center [247, 163] width 222 height 23
type input "[DATE]"
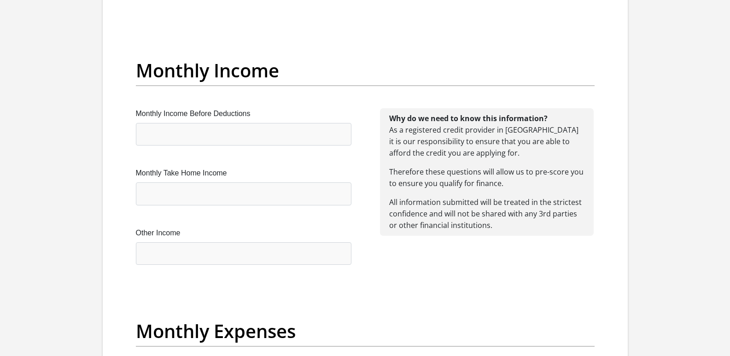
scroll to position [1059, 0]
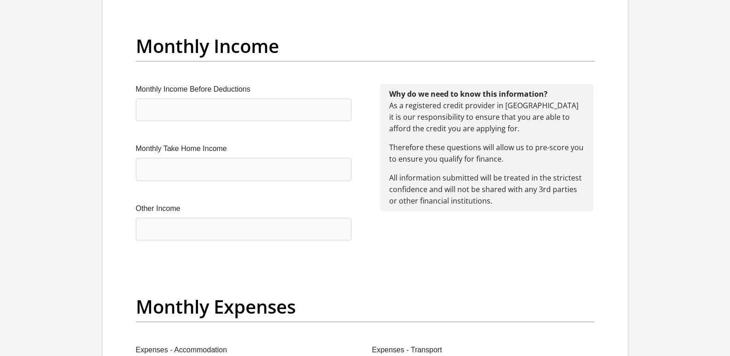
type input "[DATE]"
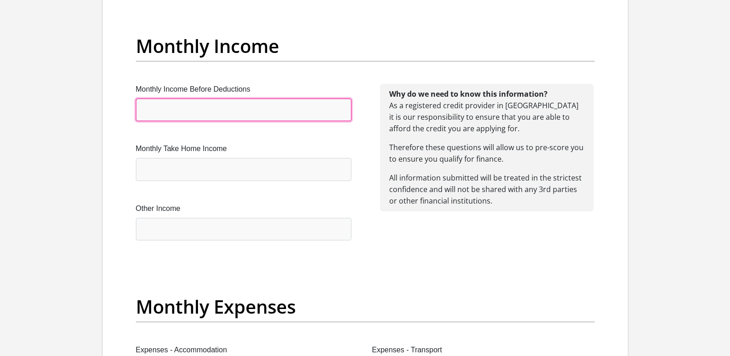
click at [185, 105] on input "Monthly Income Before Deductions" at bounding box center [244, 110] width 216 height 23
type input "8739"
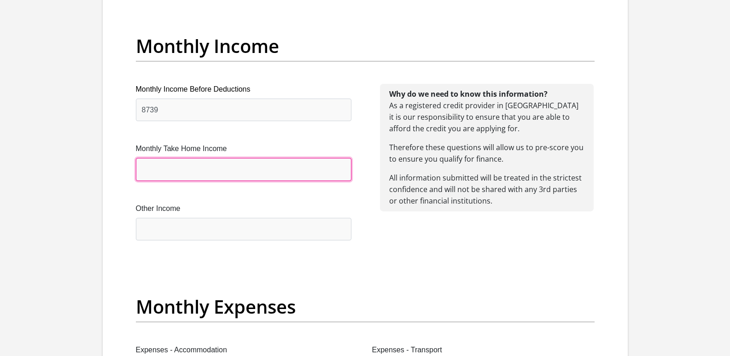
click at [221, 166] on input "Monthly Take Home Income" at bounding box center [244, 169] width 216 height 23
type input "8239"
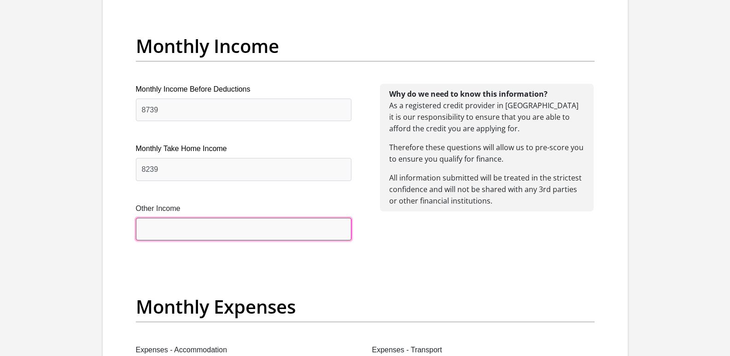
click at [269, 231] on input "Other Income" at bounding box center [244, 229] width 216 height 23
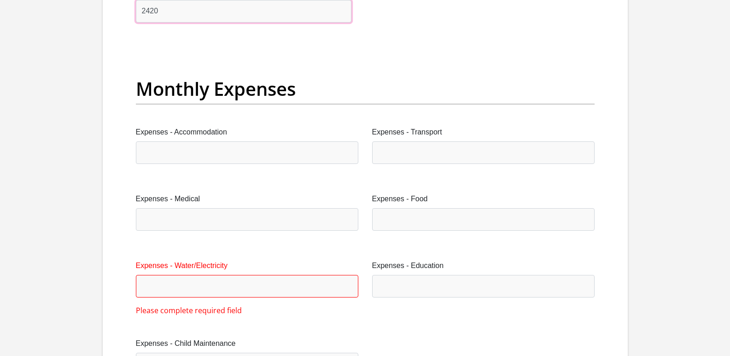
scroll to position [1290, 0]
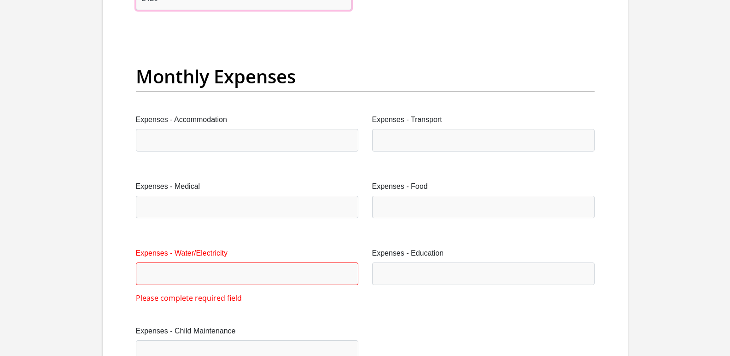
type input "2420"
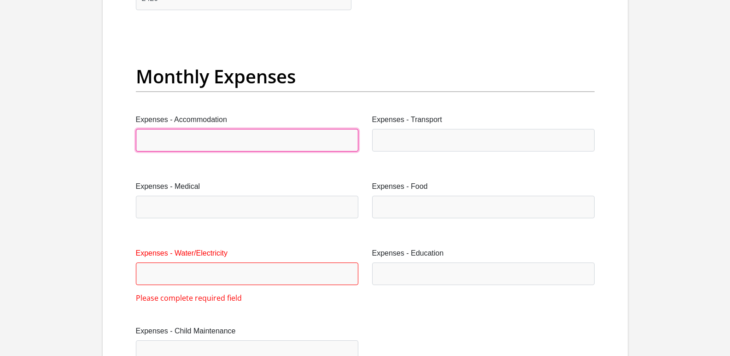
click at [249, 133] on input "Expenses - Accommodation" at bounding box center [247, 140] width 222 height 23
type input "0"
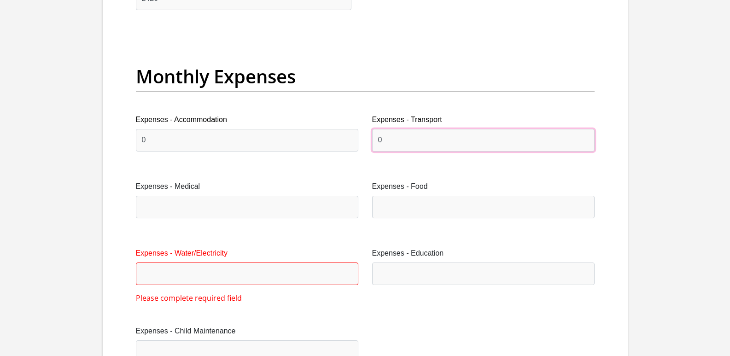
type input "0"
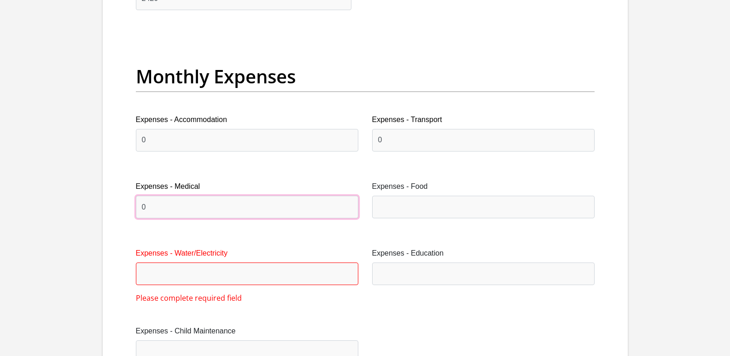
type input "0"
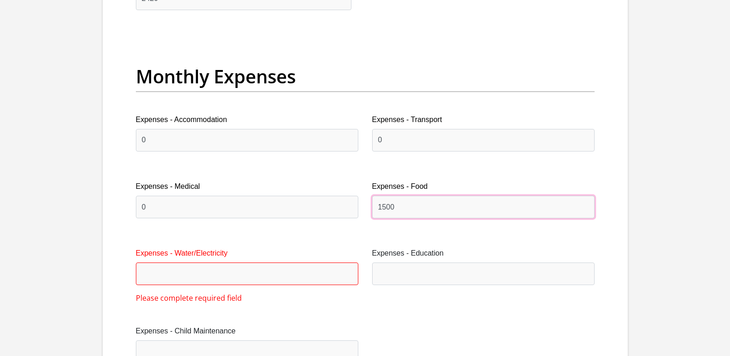
type input "1500"
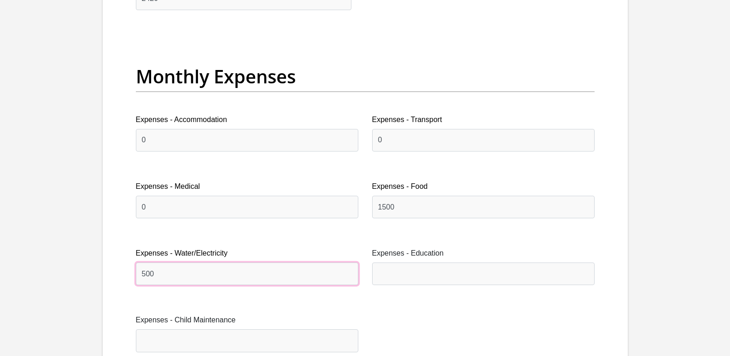
type input "500"
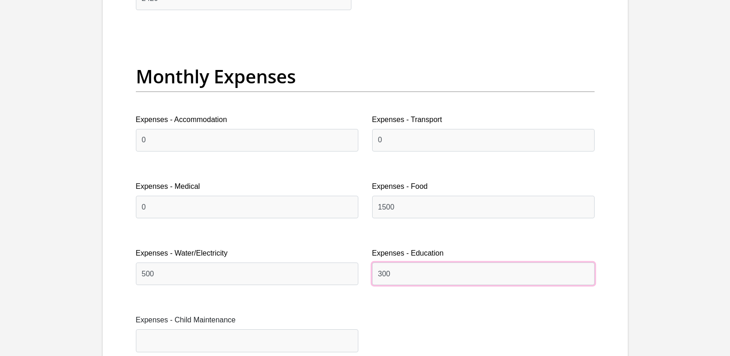
type input "300"
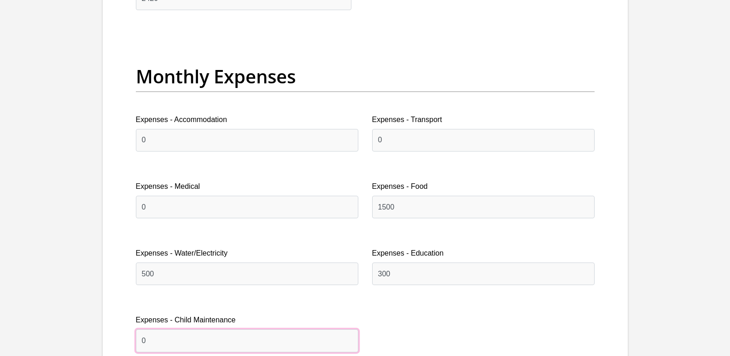
type input "0"
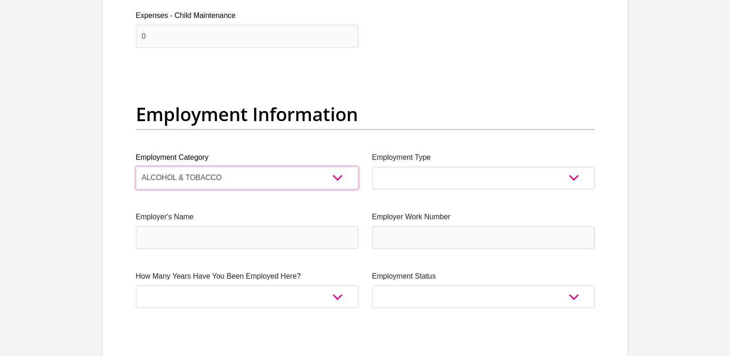
select select "6"
select select "Semi-Professional Worker"
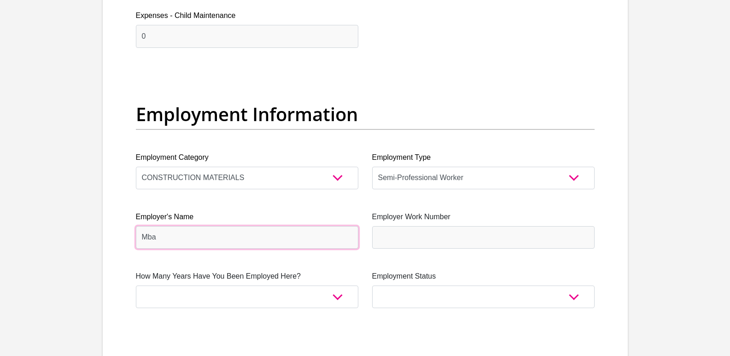
click at [188, 239] on input "Mba" at bounding box center [247, 237] width 222 height 23
click at [159, 239] on input "MbaliIndustrialSolutions" at bounding box center [247, 237] width 222 height 23
click at [191, 235] on input "MbaliIndustrialSolutions" at bounding box center [247, 237] width 222 height 23
drag, startPoint x: 231, startPoint y: 236, endPoint x: 63, endPoint y: 230, distance: 168.2
click at [64, 230] on section "Personal Details Title Mr Ms Mrs Dr [PERSON_NAME] First Name [PERSON_NAME] Surn…" at bounding box center [365, 76] width 730 height 3226
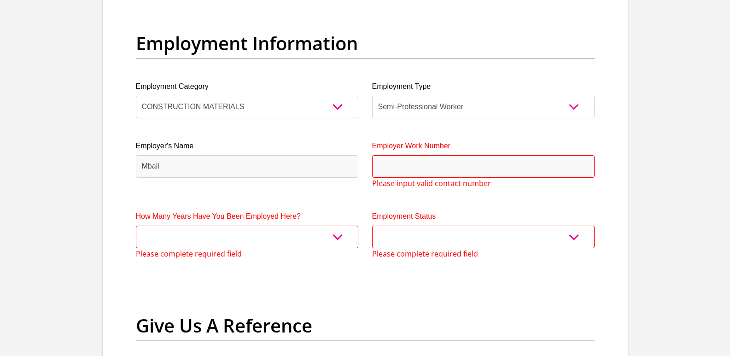
click at [275, 194] on div "Title Mr Ms Mrs Dr [PERSON_NAME] First Name [PERSON_NAME] Surname Mapuroma ID N…" at bounding box center [365, 33] width 473 height 3074
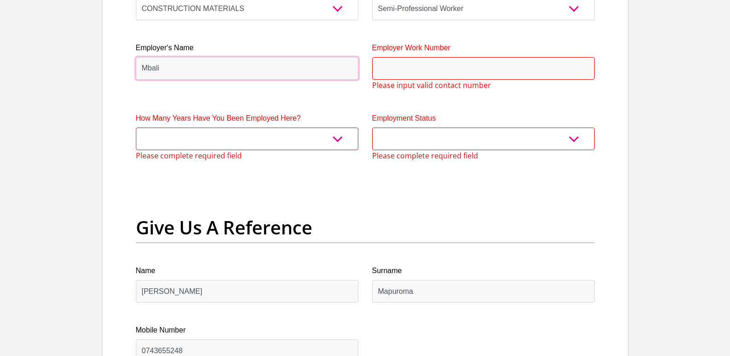
click at [308, 70] on input "Mbali" at bounding box center [247, 68] width 222 height 23
click at [183, 72] on input "Mbali" at bounding box center [247, 67] width 222 height 23
type input "MbaliIndustrialSolutions"
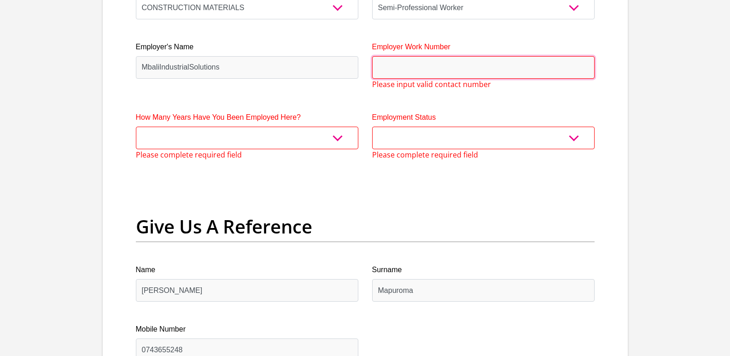
click at [410, 61] on input "Employer Work Number" at bounding box center [483, 67] width 222 height 23
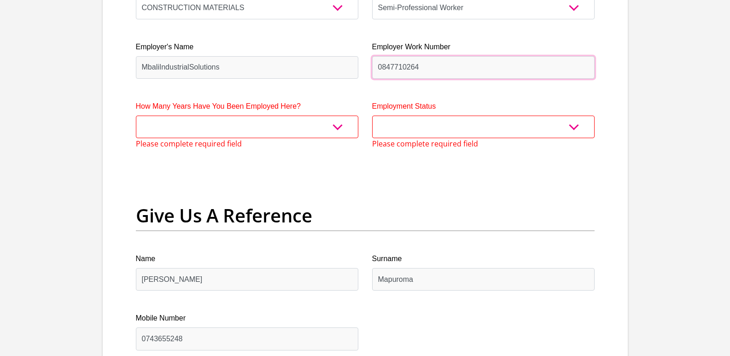
type input "0847710264"
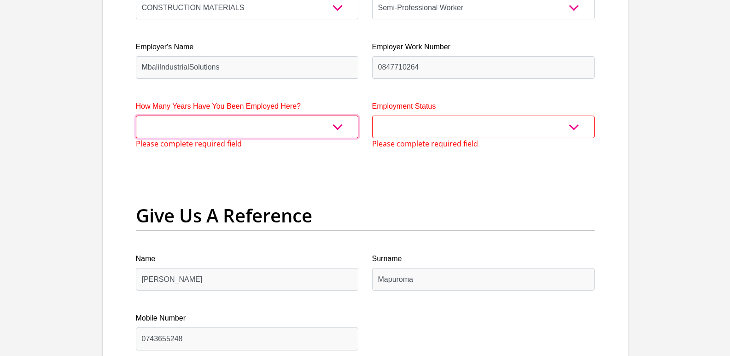
click at [323, 126] on select "less than 1 year 1-3 years 3-5 years 5+ years" at bounding box center [247, 127] width 222 height 23
select select "24"
click at [136, 116] on select "less than 1 year 1-3 years 3-5 years 5+ years" at bounding box center [247, 127] width 222 height 23
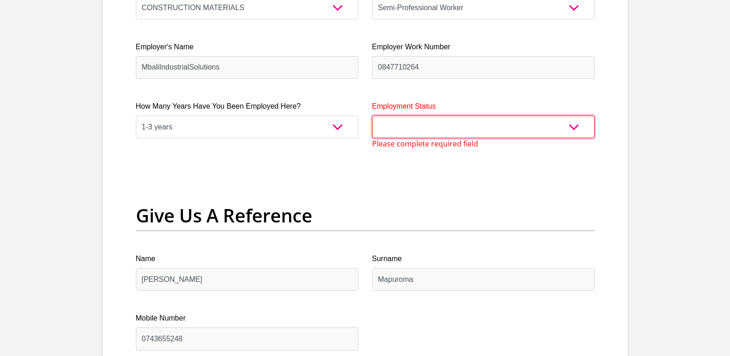
click at [396, 134] on select "Permanent/Full-time Part-time/Casual [DEMOGRAPHIC_DATA] Worker Self-Employed Ho…" at bounding box center [483, 127] width 222 height 23
select select "1"
click at [372, 116] on select "Permanent/Full-time Part-time/Casual [DEMOGRAPHIC_DATA] Worker Self-Employed Ho…" at bounding box center [483, 127] width 222 height 23
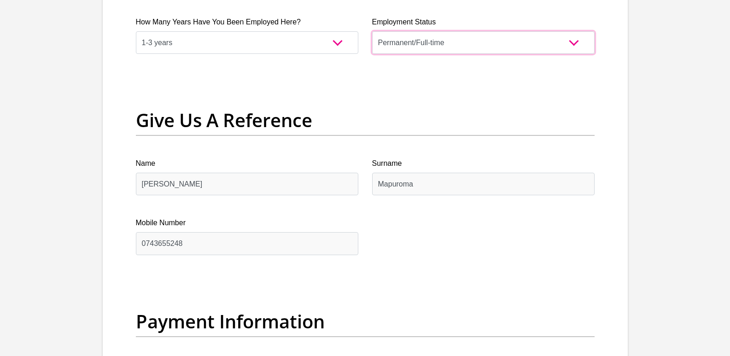
scroll to position [1856, 0]
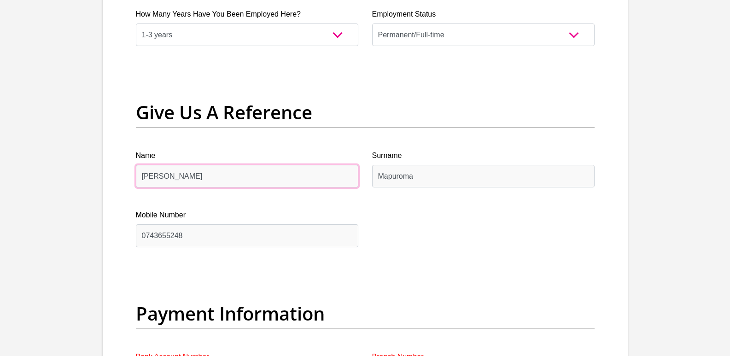
click at [180, 170] on input "[PERSON_NAME]" at bounding box center [247, 176] width 222 height 23
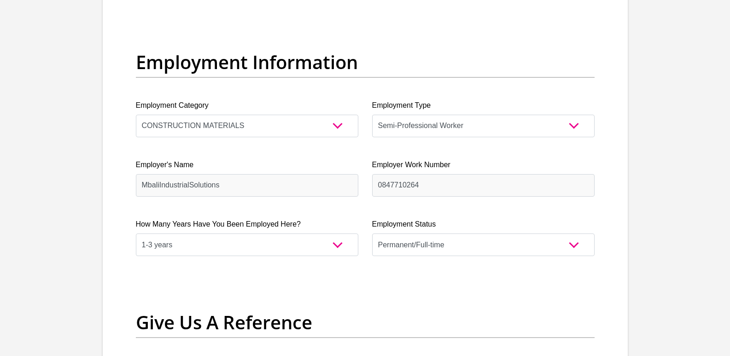
scroll to position [1626, 0]
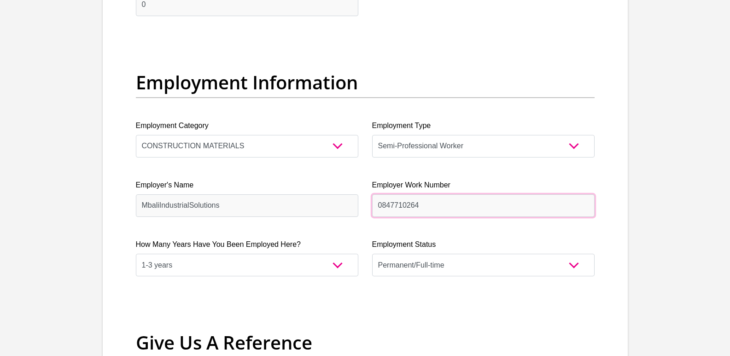
drag, startPoint x: 401, startPoint y: 205, endPoint x: 326, endPoint y: 205, distance: 75.1
click at [340, 205] on div "Title Mr Ms Mrs Dr [PERSON_NAME] First Name [PERSON_NAME] Surname Mapuroma ID N…" at bounding box center [365, 61] width 473 height 3052
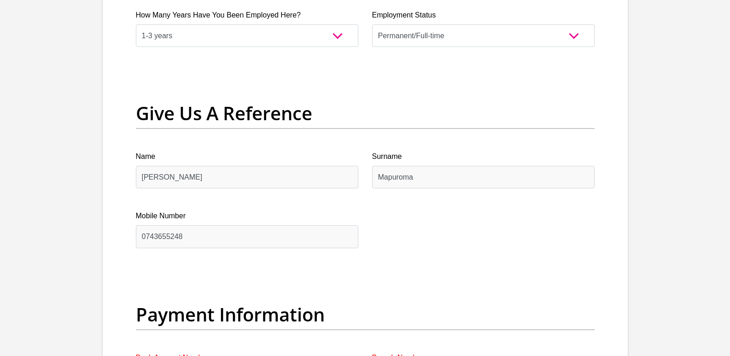
scroll to position [1856, 0]
type input "0754529382"
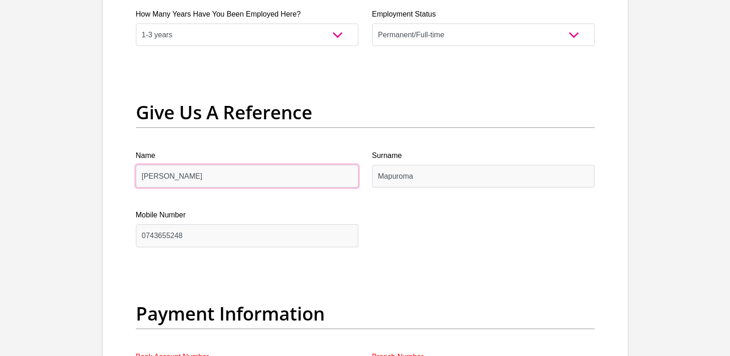
drag, startPoint x: 264, startPoint y: 181, endPoint x: 148, endPoint y: 181, distance: 115.6
click at [148, 181] on input "[PERSON_NAME]" at bounding box center [247, 176] width 222 height 23
type input "G"
type input "[PERSON_NAME]"
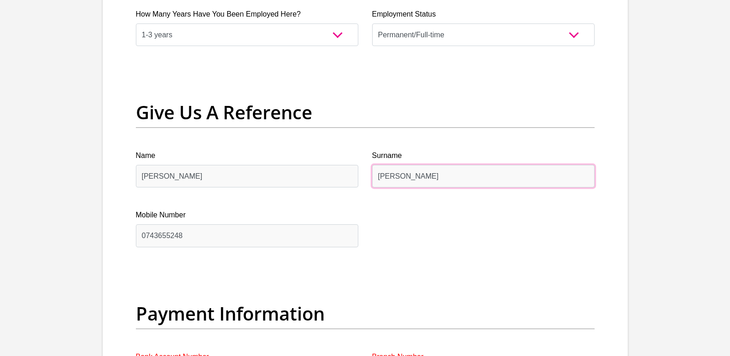
type input "[PERSON_NAME]"
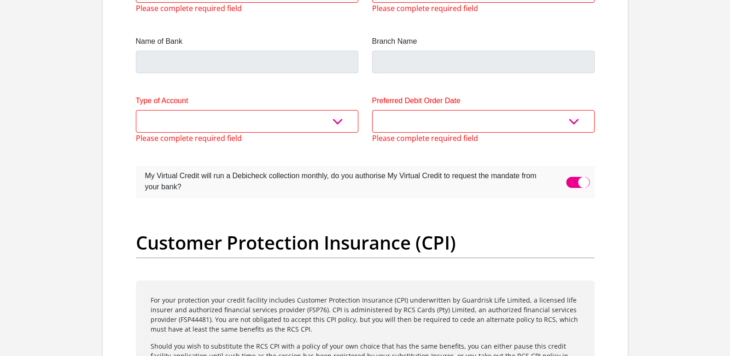
scroll to position [2271, 0]
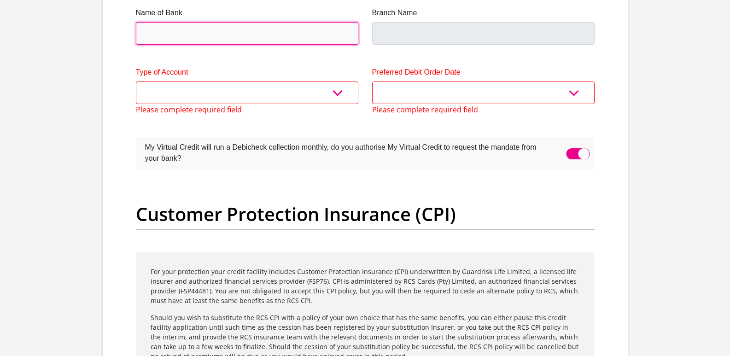
click at [264, 34] on input "Name of Bank" at bounding box center [247, 33] width 222 height 23
click at [269, 34] on input "Name of Bank" at bounding box center [247, 33] width 222 height 23
click at [149, 29] on input "Name of Bank" at bounding box center [247, 33] width 222 height 23
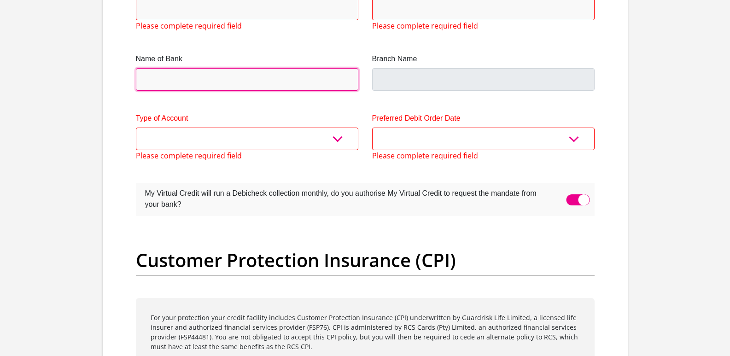
scroll to position [2132, 0]
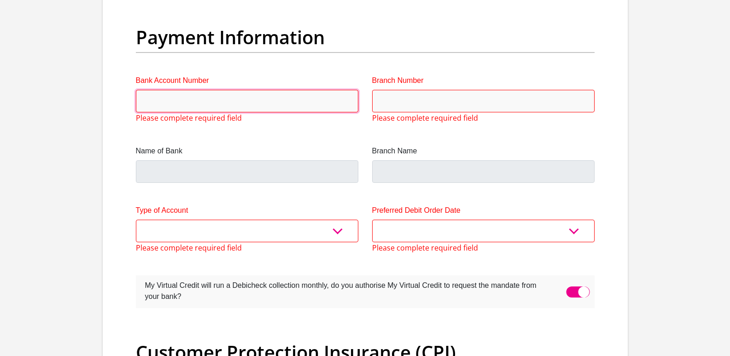
click at [258, 111] on input "Bank Account Number" at bounding box center [247, 101] width 222 height 23
paste input "51039496877"
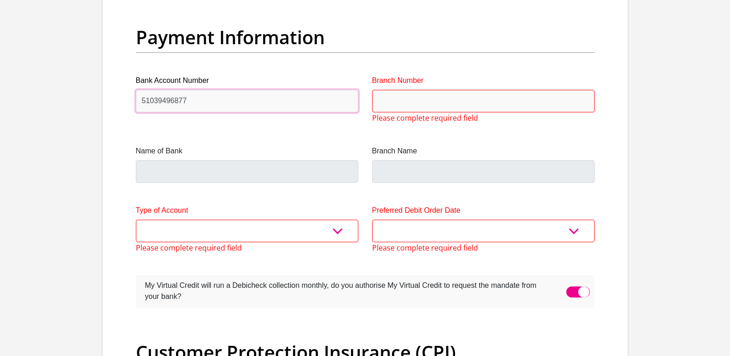
type input "51039496877"
click at [415, 98] on input "Branch Number" at bounding box center [483, 101] width 222 height 23
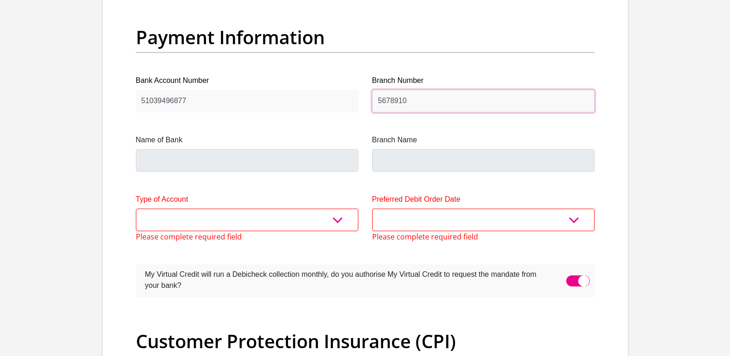
type input "5678910"
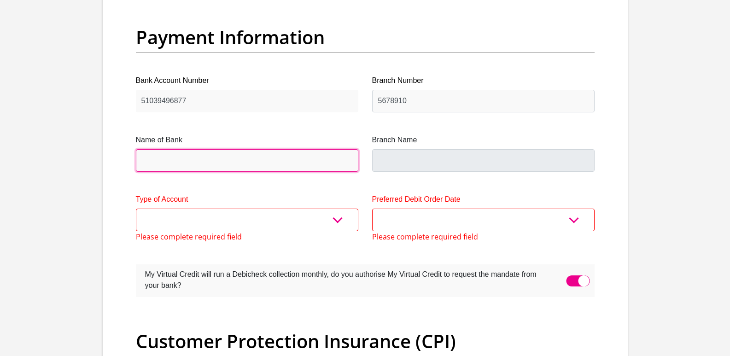
click at [275, 159] on input "Name of Bank" at bounding box center [247, 160] width 222 height 23
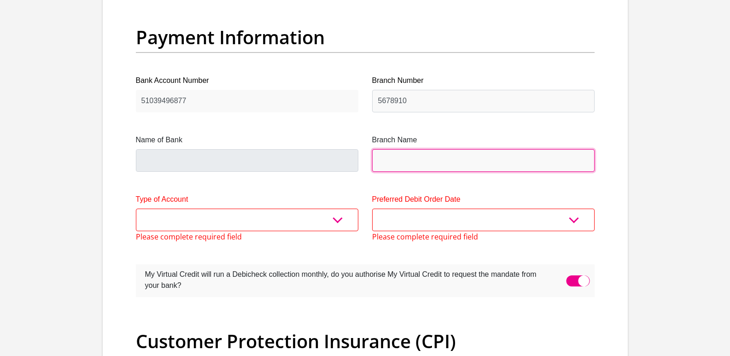
click at [444, 156] on input "Branch Name" at bounding box center [483, 160] width 222 height 23
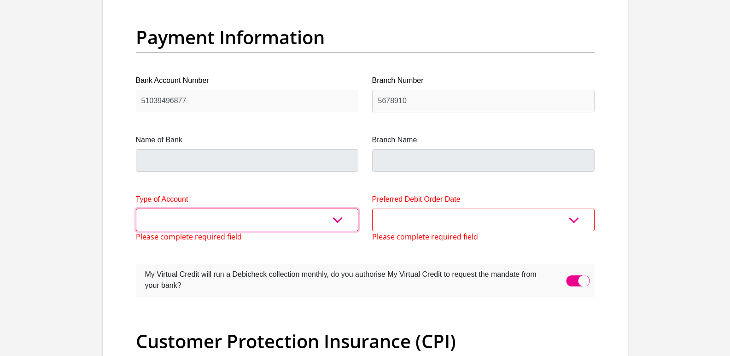
click at [341, 216] on select "Cheque Savings" at bounding box center [247, 220] width 222 height 23
select select "CUR"
click at [136, 209] on select "Cheque Savings" at bounding box center [247, 220] width 222 height 23
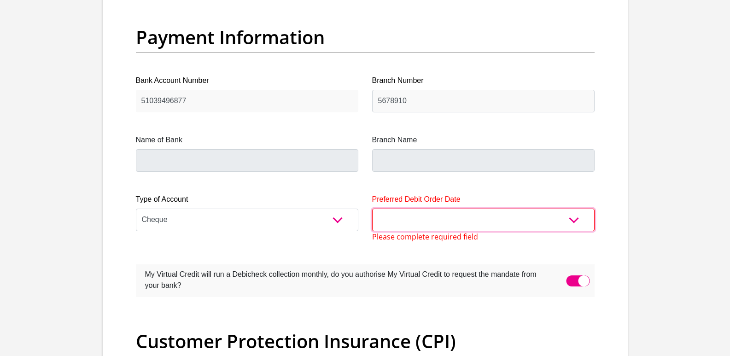
click at [453, 226] on select "1st 2nd 3rd 4th 5th 7th 18th 19th 20th 21st 22nd 23rd 24th 25th 26th 27th 28th …" at bounding box center [483, 220] width 222 height 23
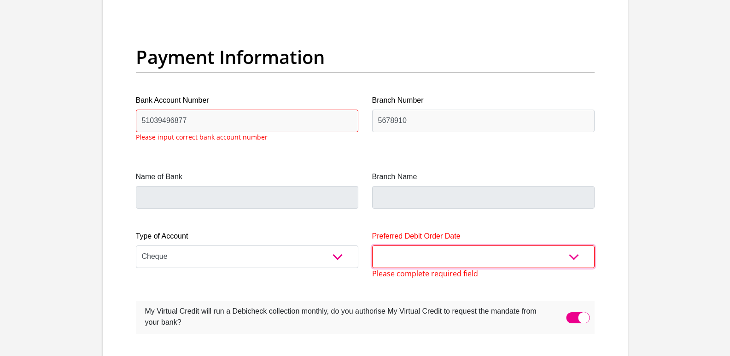
select select "30"
click at [372, 246] on select "1st 2nd 3rd 4th 5th 7th 18th 19th 20th 21st 22nd 23rd 24th 25th 26th 27th 28th …" at bounding box center [483, 256] width 222 height 23
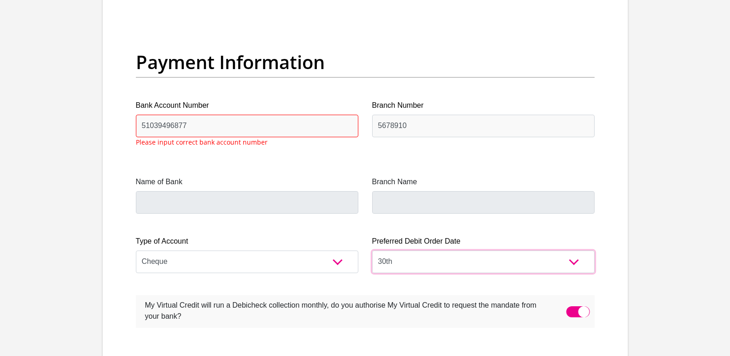
scroll to position [2107, 0]
